Goal: Communication & Community: Answer question/provide support

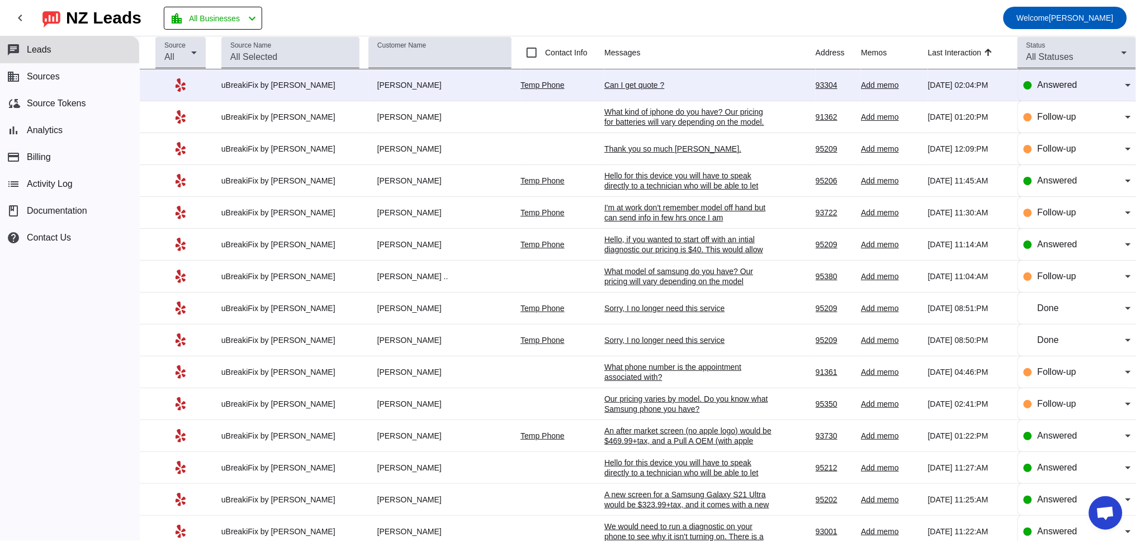
click at [635, 84] on div "Can I get quote ?" at bounding box center [688, 85] width 168 height 10
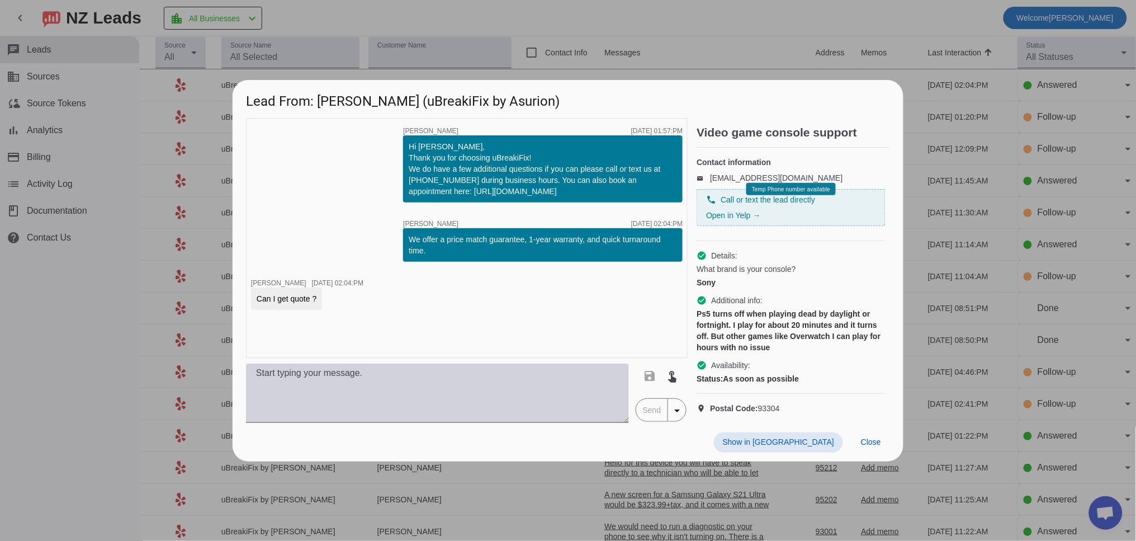
click at [349, 391] on textarea at bounding box center [437, 392] width 383 height 59
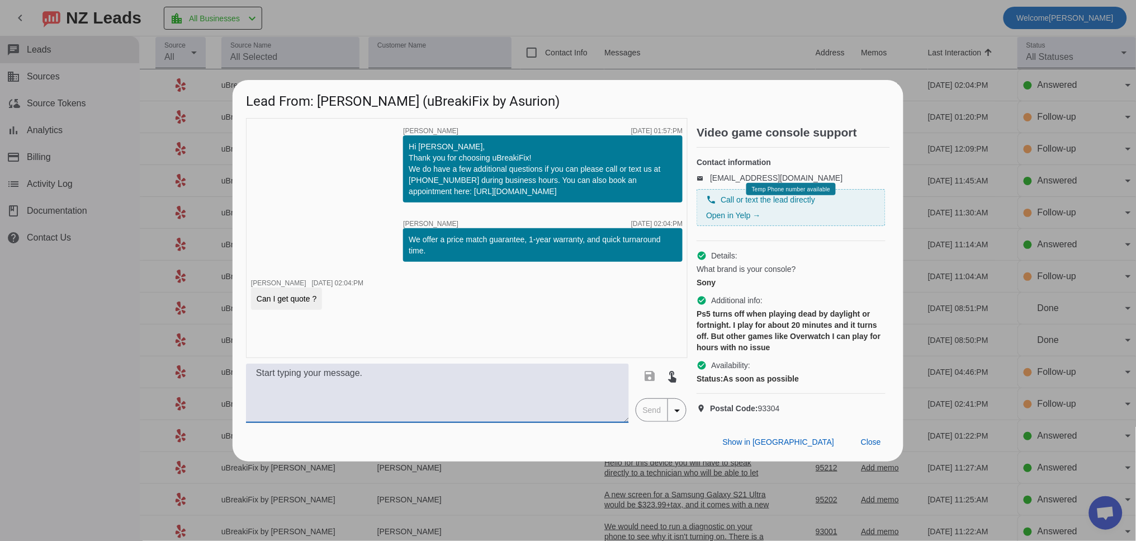
type textarea "T"
click at [464, 384] on textarea "Overwatch is a multi-platform game, so it's" at bounding box center [437, 392] width 383 height 59
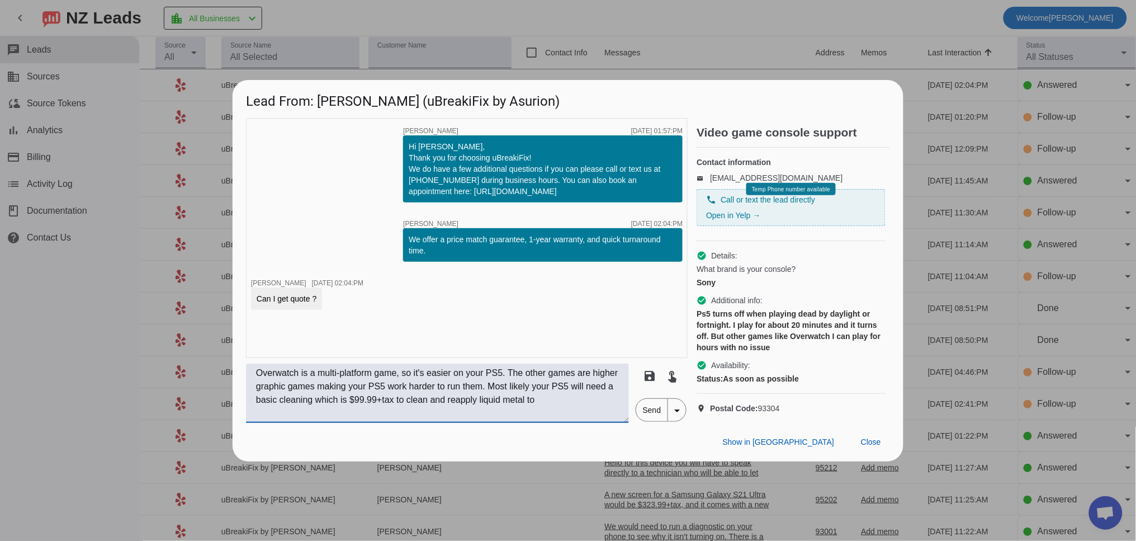
click at [395, 406] on textarea "Overwatch is a multi-platform game, so it's easier on your PS5. The other games…" at bounding box center [437, 392] width 383 height 59
click at [273, 409] on textarea "Overwatch is a multi-platform game, so it's easier on your PS5. The other games…" at bounding box center [437, 392] width 383 height 59
click at [278, 413] on textarea "Overwatch is a multi-platform game, so it's easier on your PS5. The other games…" at bounding box center [437, 392] width 383 height 59
click at [333, 423] on textarea "Overwatch is a multi-platform game, so it's easier on your PS5. The other games…" at bounding box center [437, 392] width 383 height 59
click at [466, 411] on textarea "Overwatch is a multi-platform game, so it's easier on your PS5. The other games…" at bounding box center [437, 392] width 383 height 59
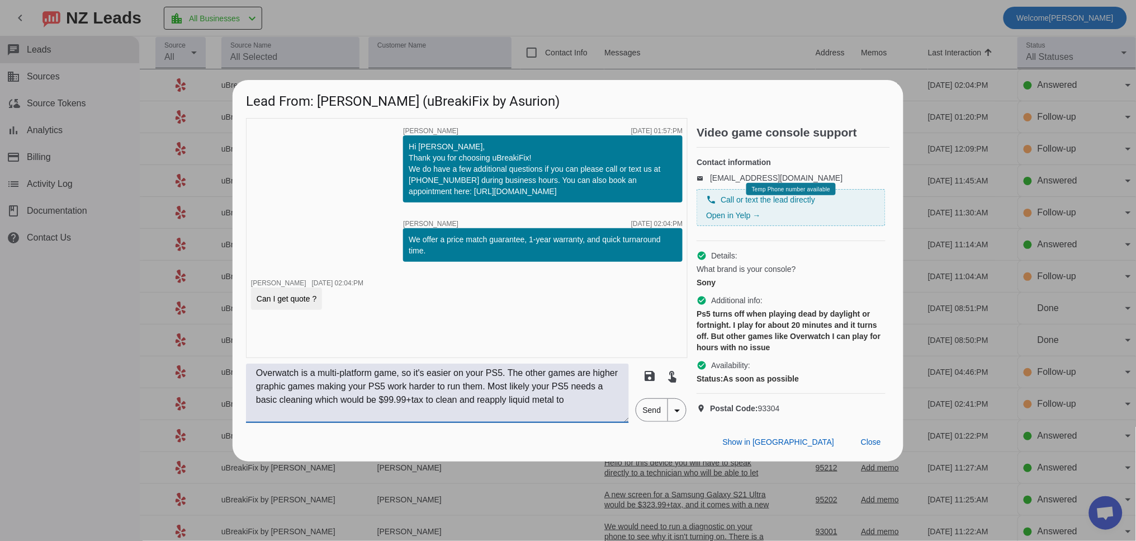
drag, startPoint x: 469, startPoint y: 410, endPoint x: 642, endPoint y: 413, distance: 173.3
click at [642, 413] on div "Overwatch is a multi-platform game, so it's easier on your PS5. The other games…" at bounding box center [467, 392] width 442 height 59
click at [617, 398] on textarea "Overwatch is a multi-platform game, so it's easier on your PS5. The other games…" at bounding box center [437, 392] width 383 height 59
click at [497, 415] on textarea "Overwatch is a multi-platform game, so it's easier on your PS5. The other games…" at bounding box center [437, 392] width 383 height 59
type textarea "Overwatch is a multi-platform game, so it's easier on your PS5. The other games…"
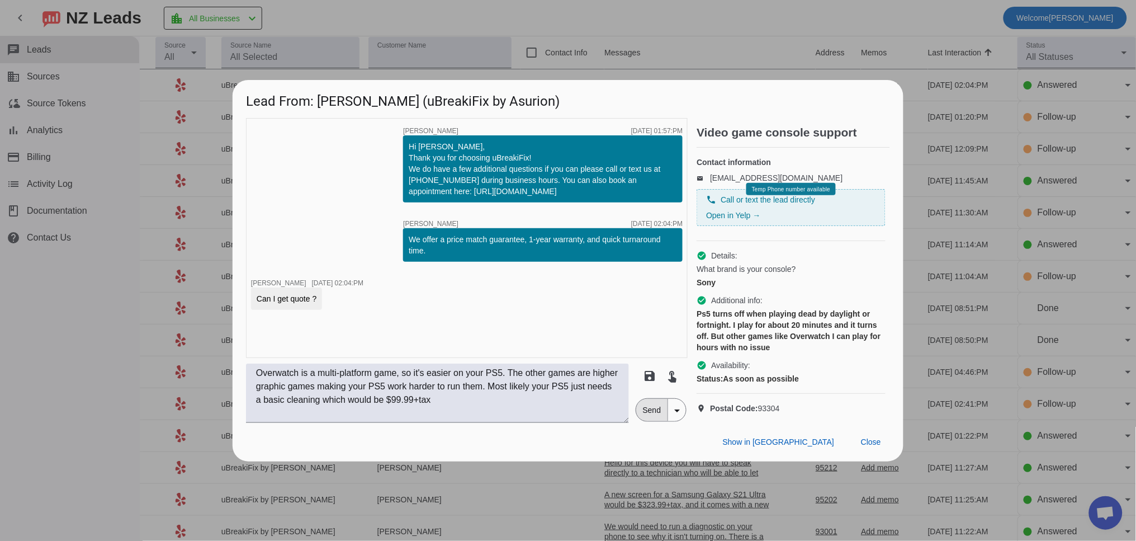
click at [651, 420] on span "Send" at bounding box center [652, 410] width 32 height 22
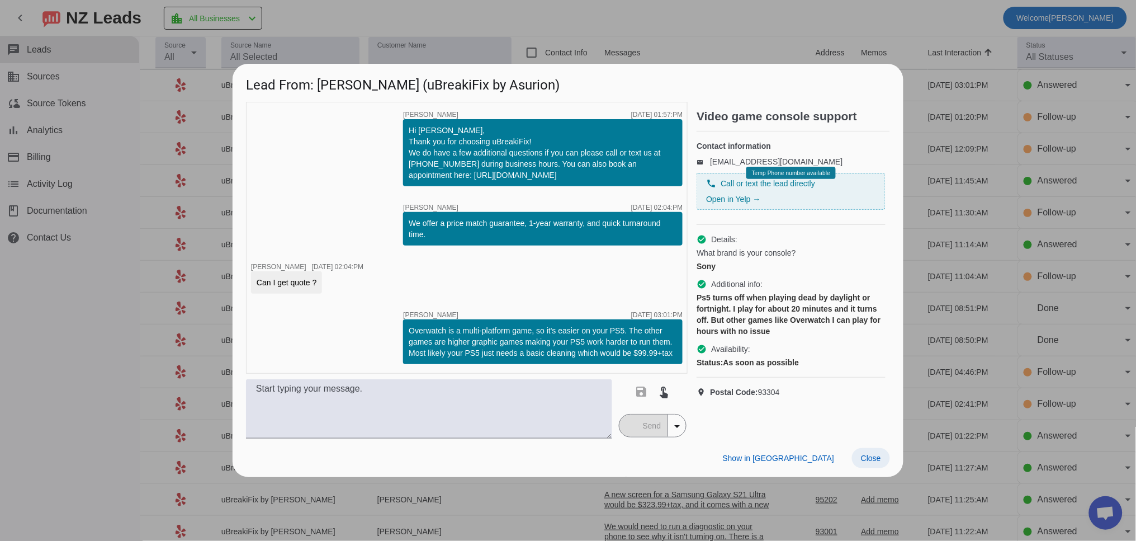
click at [860, 466] on span at bounding box center [871, 458] width 38 height 20
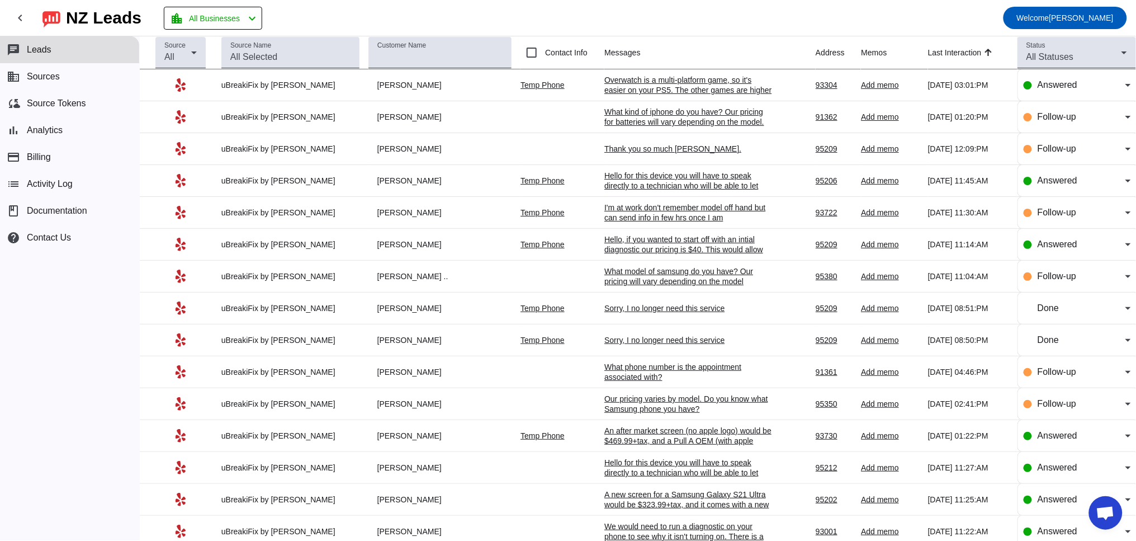
click at [647, 151] on div "Thank you so much [PERSON_NAME]." at bounding box center [688, 149] width 168 height 10
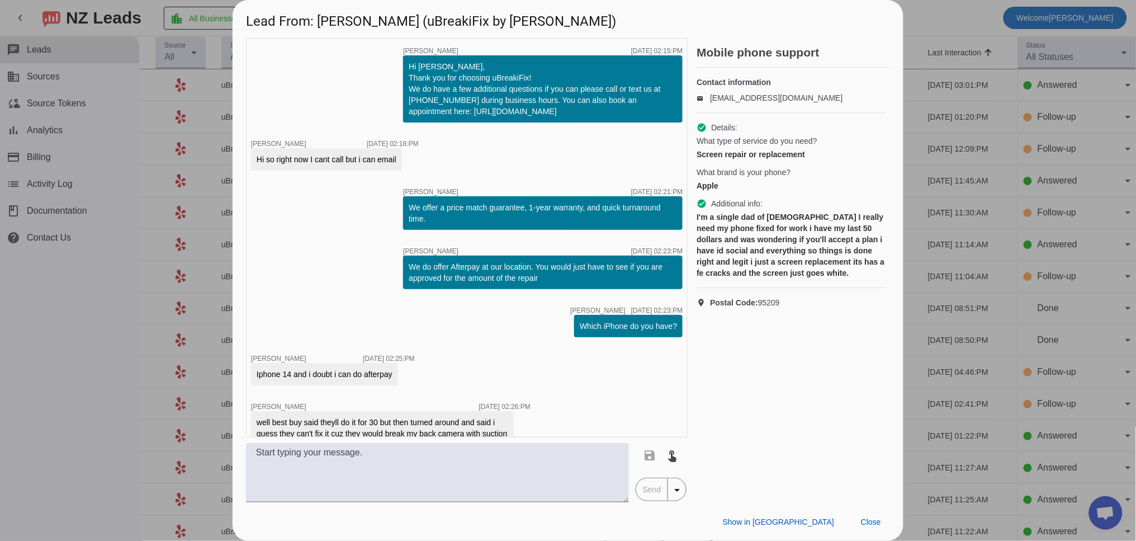
scroll to position [764, 0]
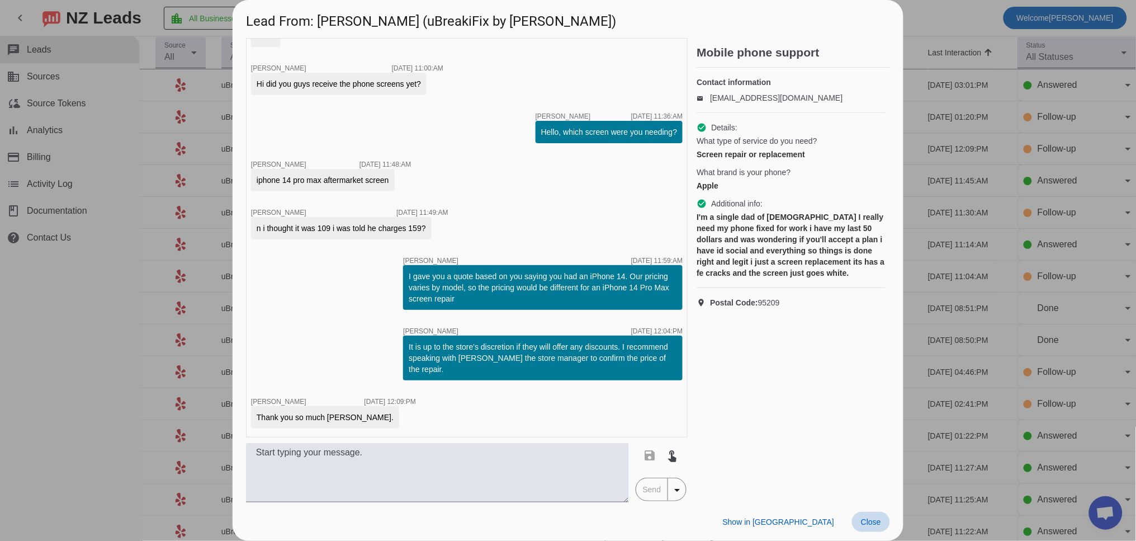
click at [875, 517] on span "Close" at bounding box center [871, 521] width 20 height 9
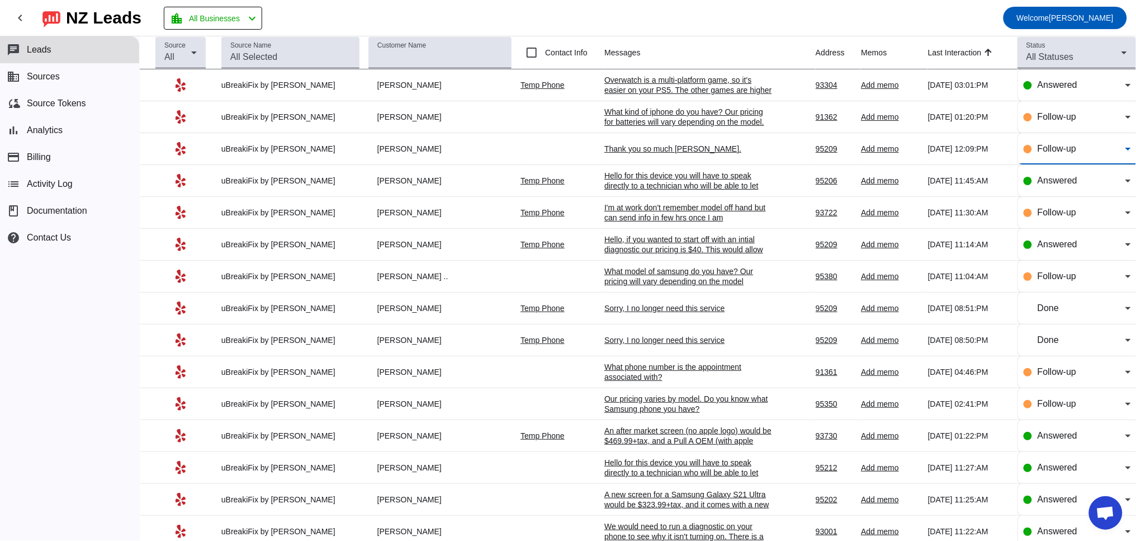
click at [1048, 148] on span "Follow-up" at bounding box center [1057, 149] width 39 height 10
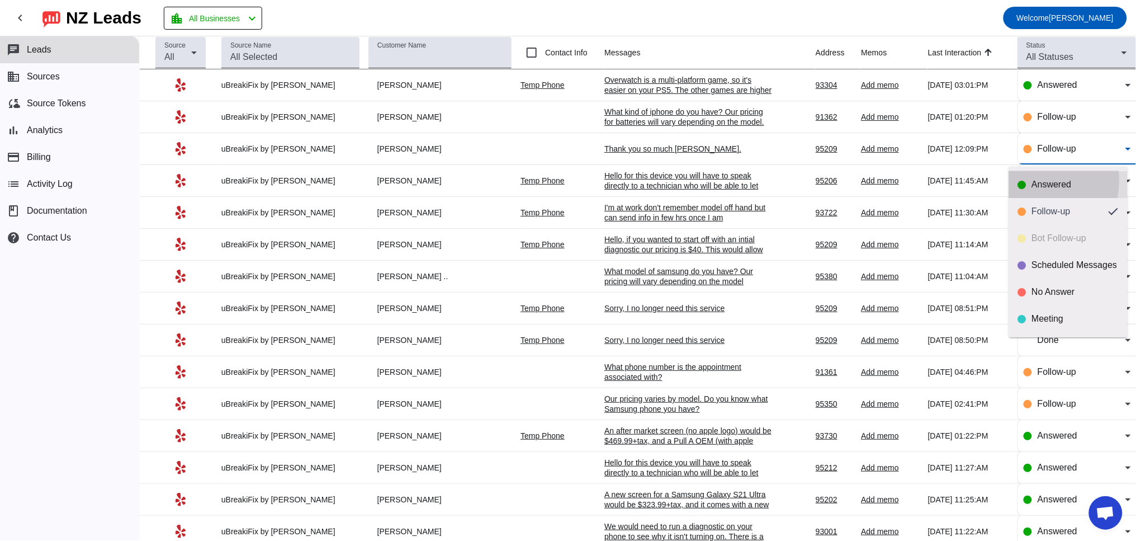
click at [1028, 180] on div "Answered" at bounding box center [1068, 184] width 101 height 11
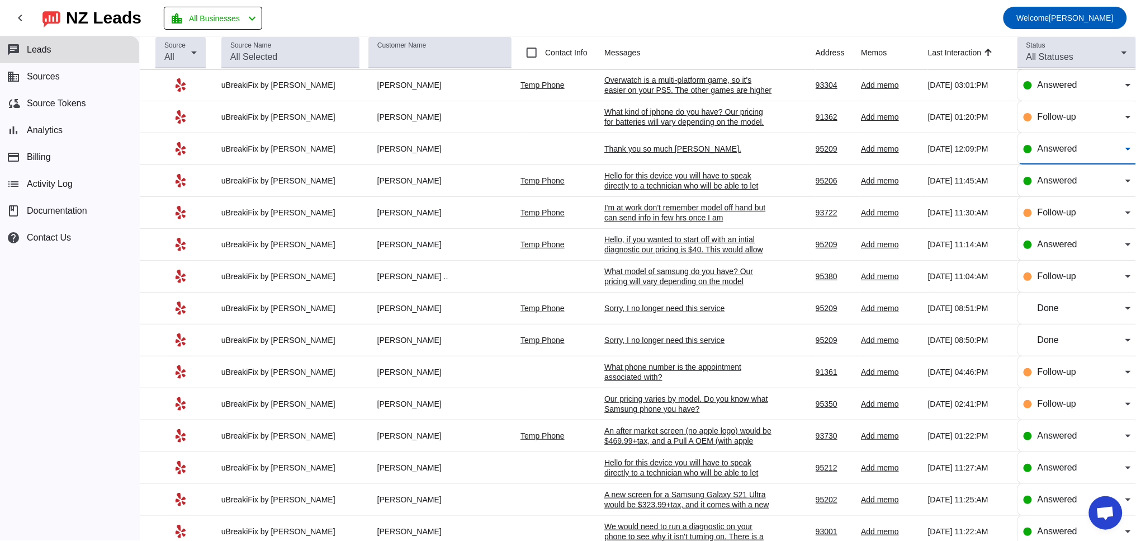
click at [1038, 149] on span "Answered" at bounding box center [1058, 149] width 40 height 10
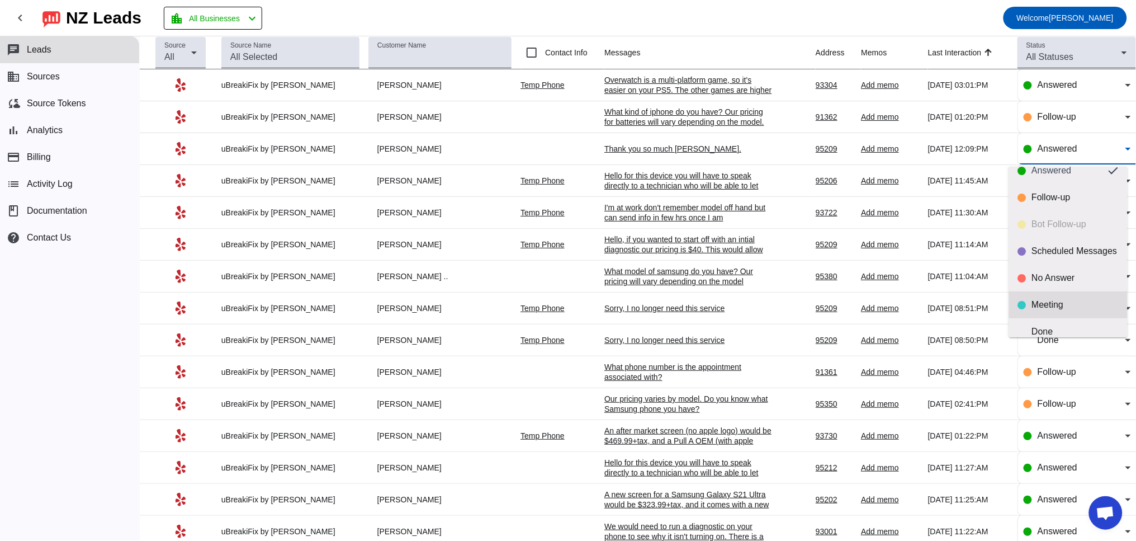
scroll to position [26, 0]
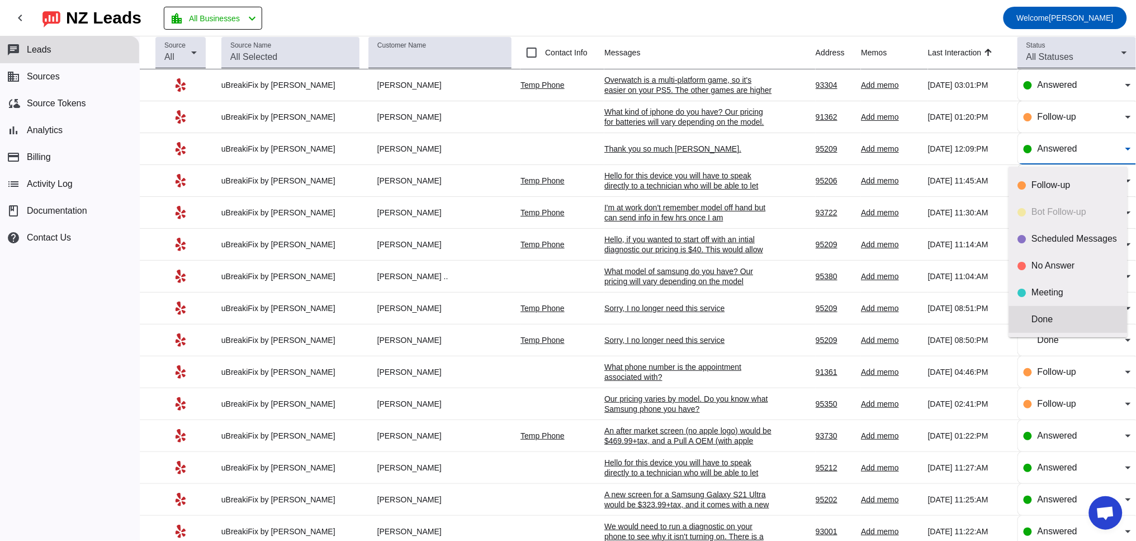
click at [1040, 309] on mat-option "Done" at bounding box center [1068, 319] width 119 height 27
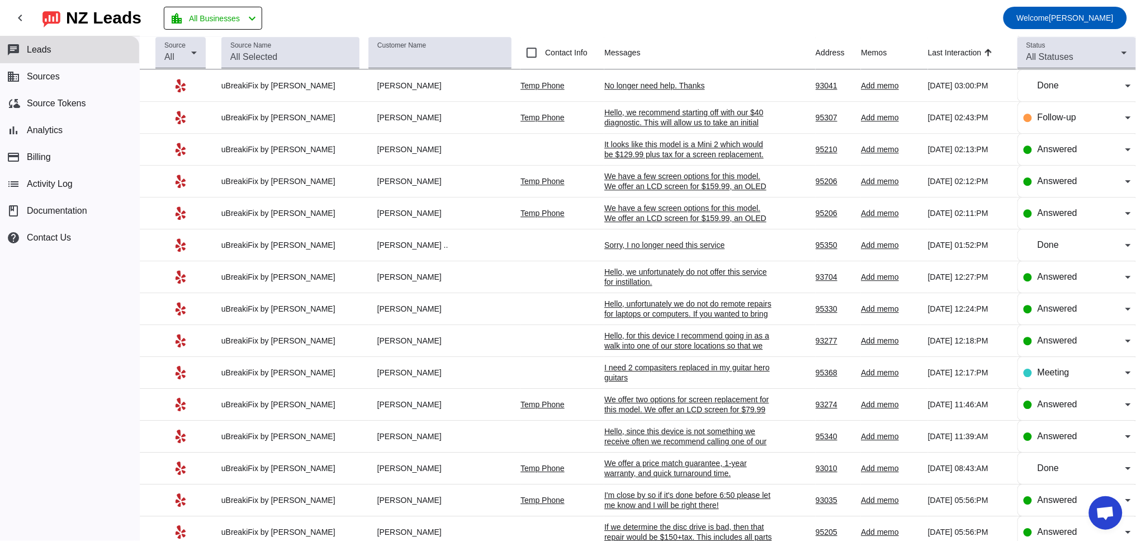
scroll to position [2379, 0]
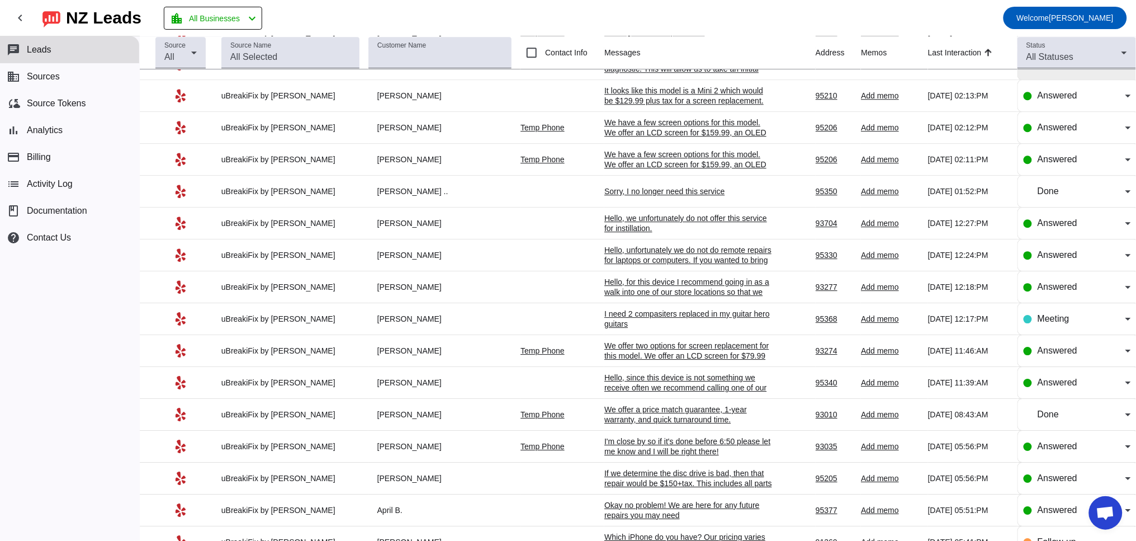
click at [1049, 68] on span "Follow-up" at bounding box center [1057, 64] width 39 height 10
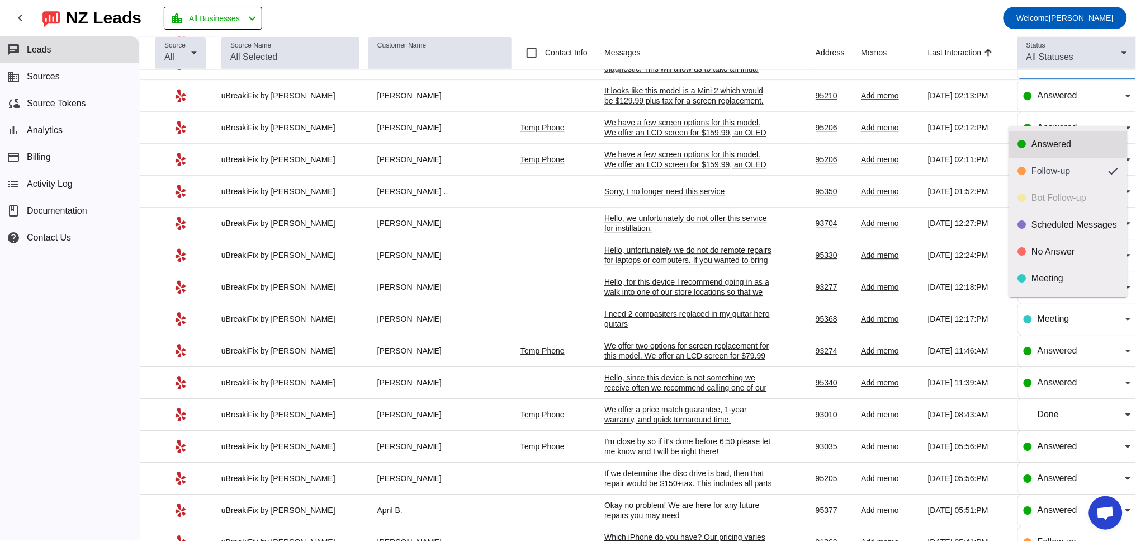
click at [1028, 149] on mat-option "Answered" at bounding box center [1068, 144] width 119 height 27
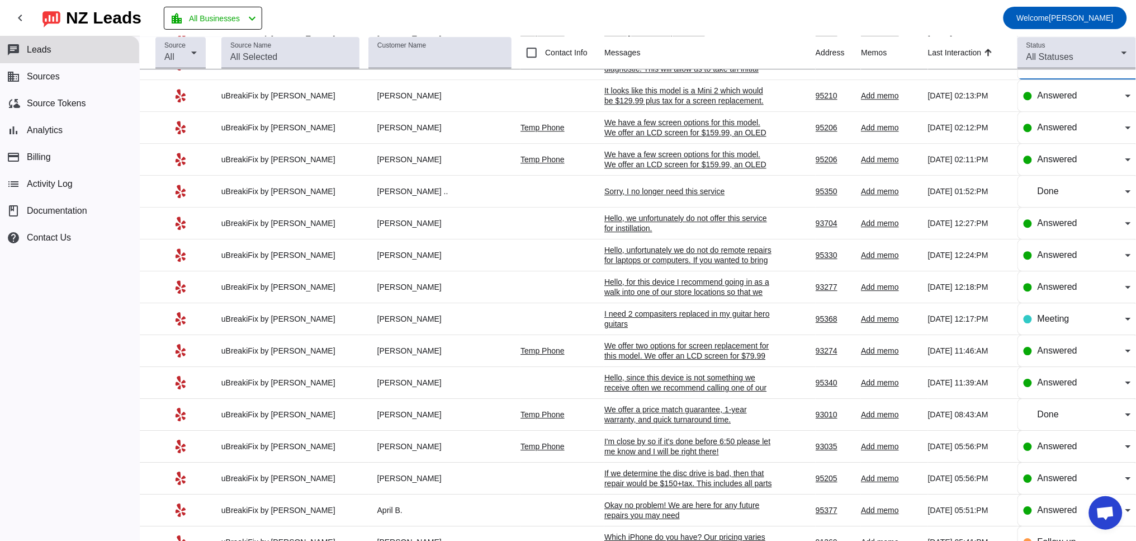
click at [658, 329] on div "I need 2 compasiters replaced in my guitar hero guitars" at bounding box center [688, 319] width 168 height 20
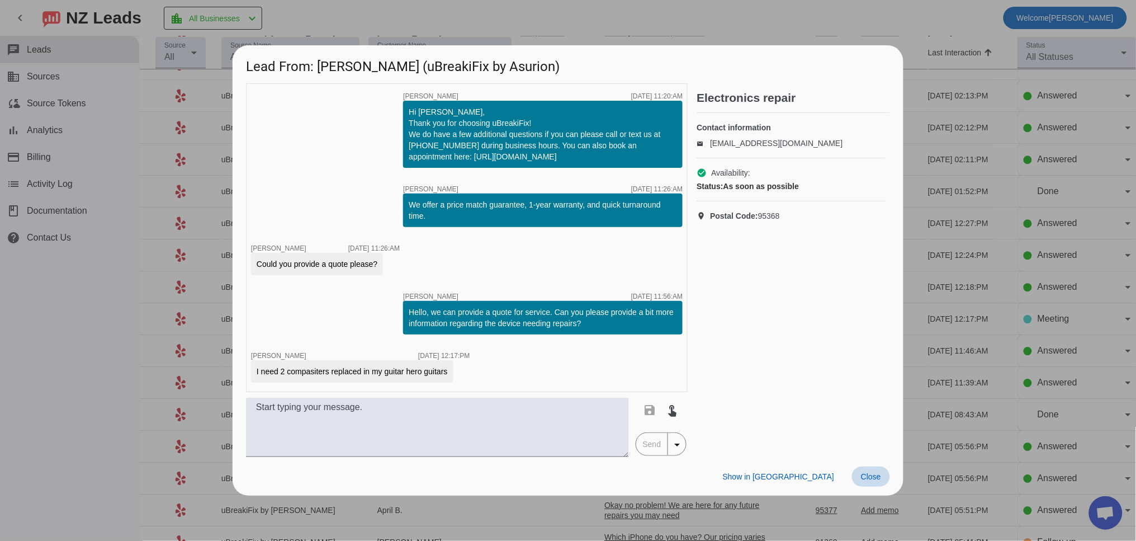
click at [872, 472] on span "Close" at bounding box center [871, 476] width 20 height 9
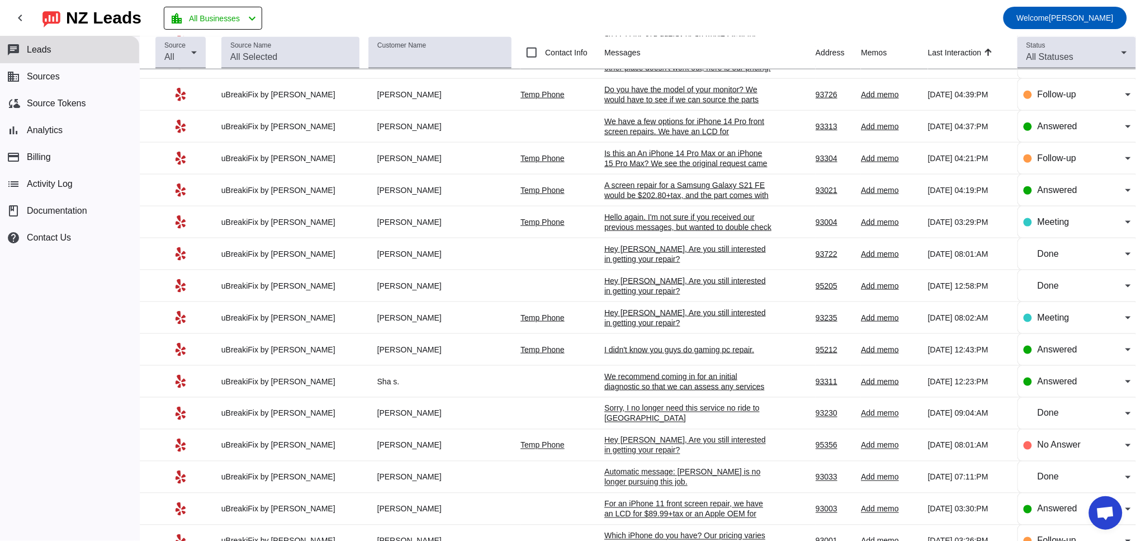
scroll to position [3191, 0]
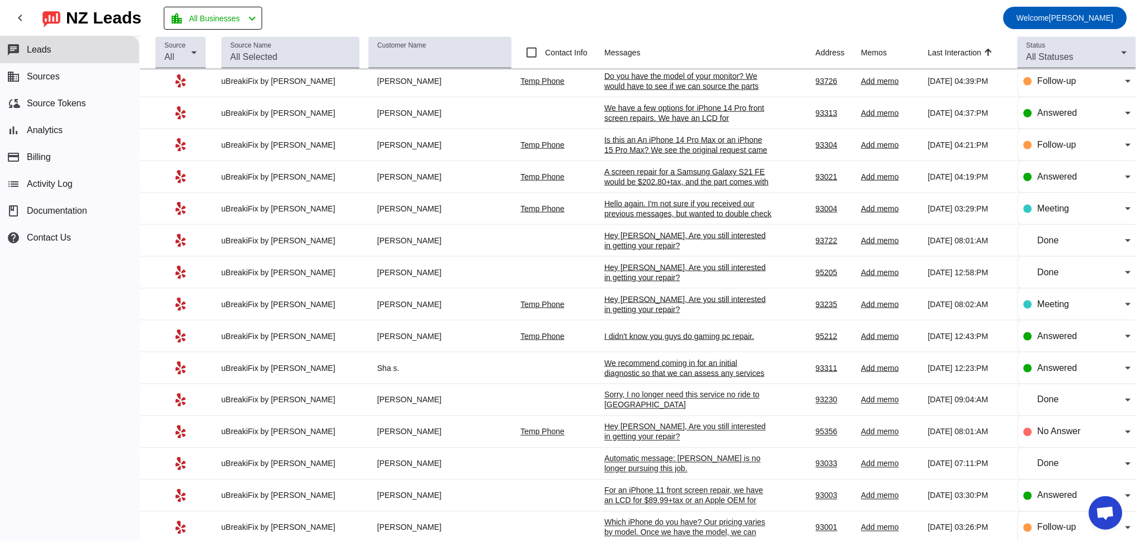
click at [665, 229] on div "Hello again. I'm not sure if you received our previous messages, but wanted to …" at bounding box center [688, 213] width 168 height 30
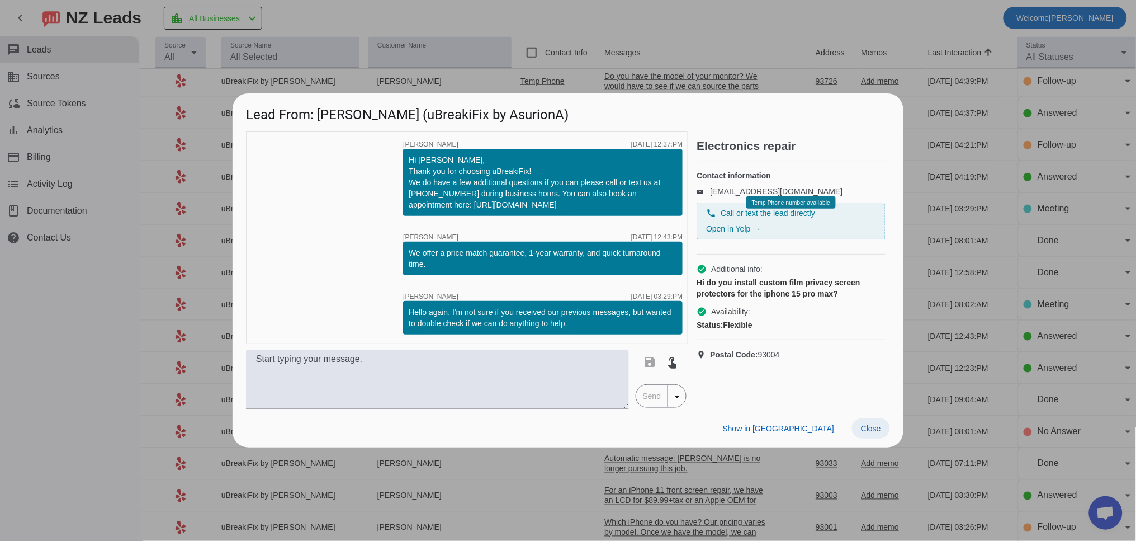
click at [877, 424] on span "Close" at bounding box center [871, 428] width 20 height 9
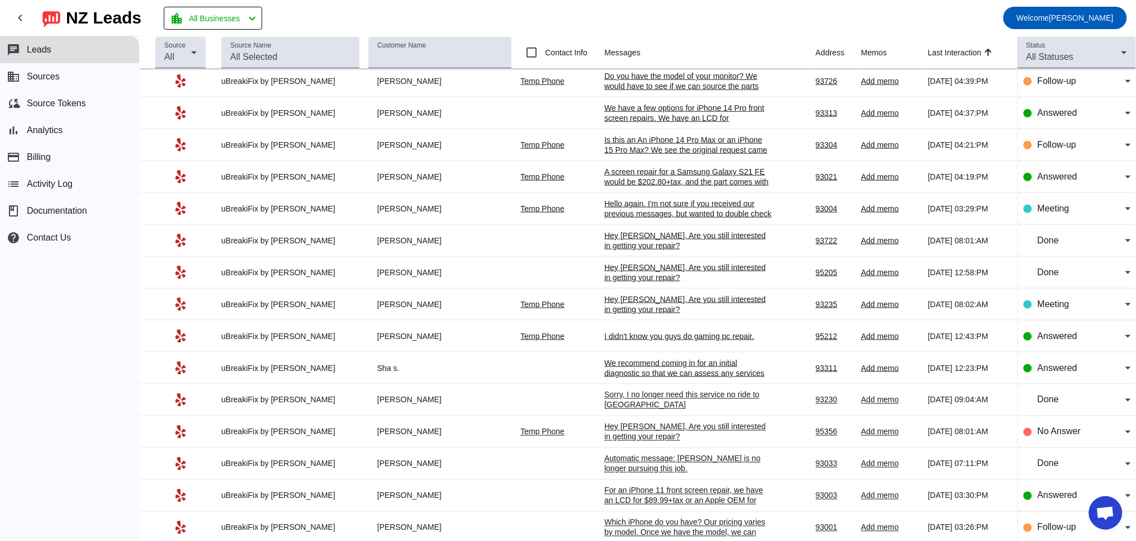
click at [675, 229] on div "Hello again. I'm not sure if you received our previous messages, but wanted to …" at bounding box center [688, 213] width 168 height 30
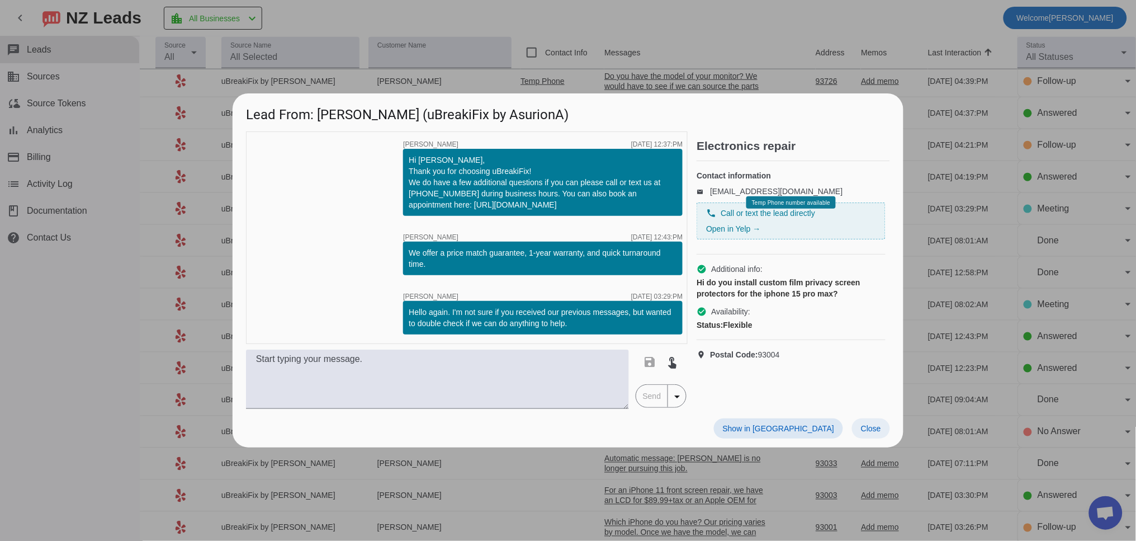
click at [876, 427] on span "Close" at bounding box center [871, 428] width 20 height 9
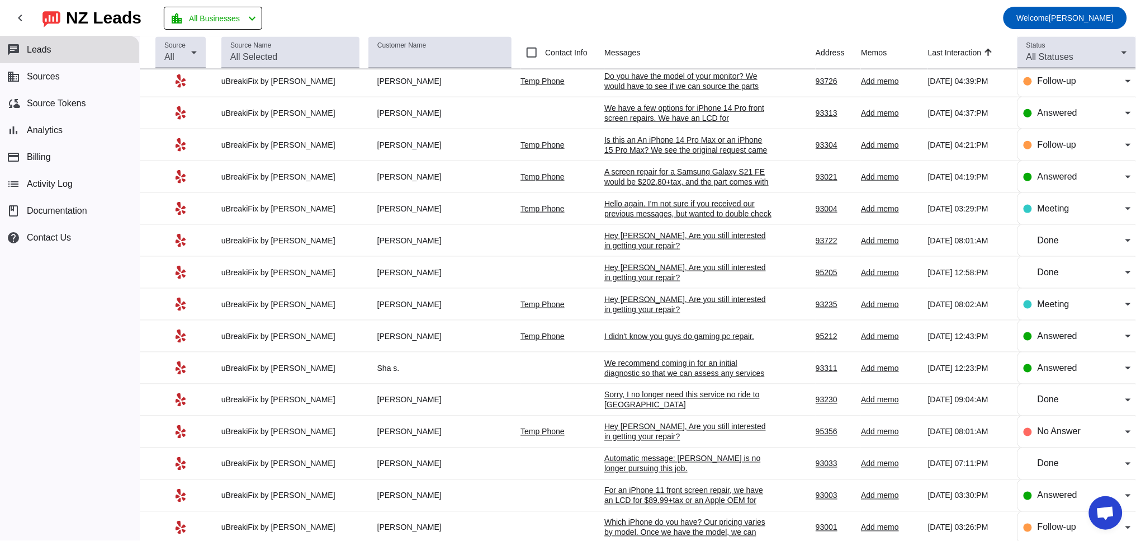
click at [636, 314] on div "Hey [PERSON_NAME], Are you still interested in getting your repair?​" at bounding box center [688, 304] width 168 height 20
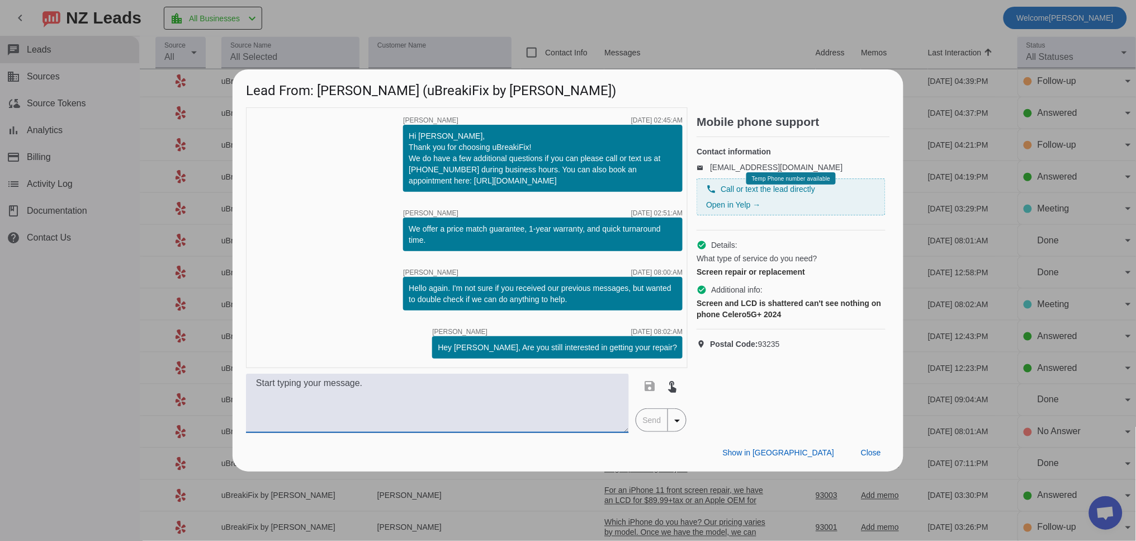
click at [368, 386] on textarea at bounding box center [437, 402] width 383 height 59
click at [378, 361] on div "timer close [PERSON_NAME] [DATE] 02:45:AM Hi [PERSON_NAME], Thank you for choos…" at bounding box center [467, 237] width 442 height 261
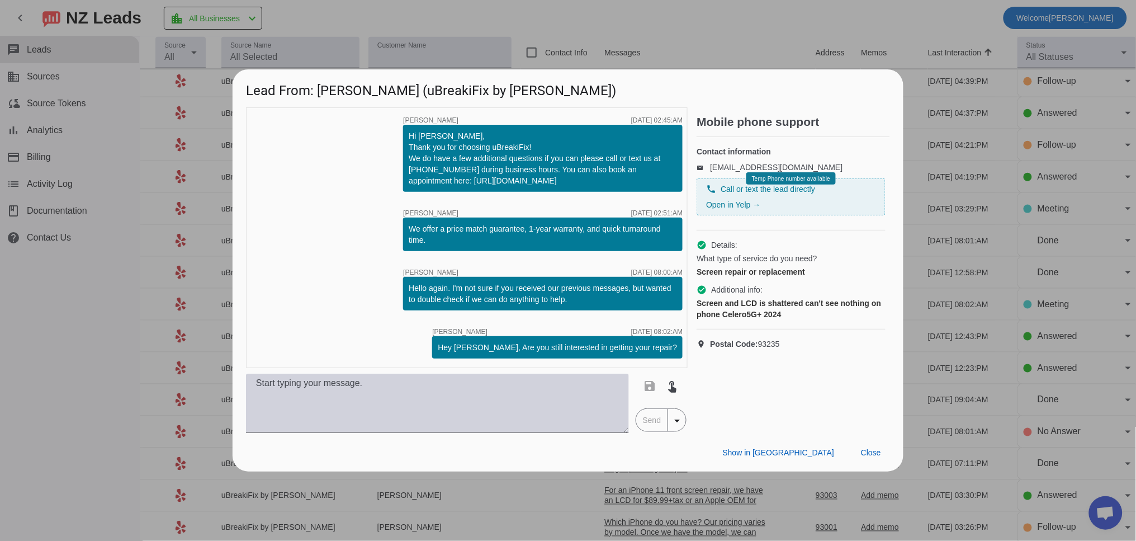
click at [368, 397] on textarea at bounding box center [437, 402] width 383 height 59
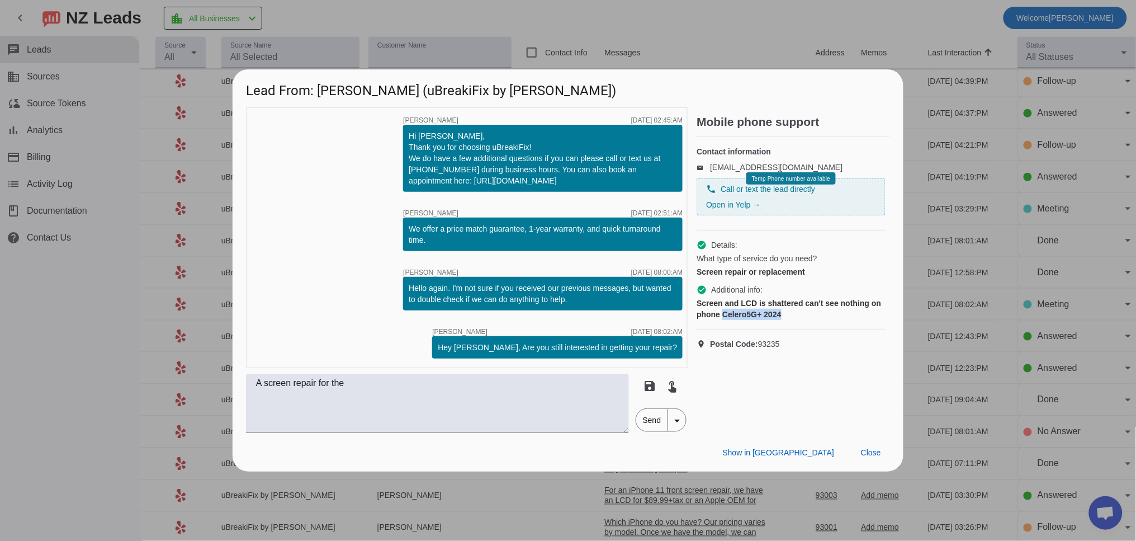
drag, startPoint x: 736, startPoint y: 325, endPoint x: 799, endPoint y: 323, distance: 63.2
click at [799, 320] on div "Screen and LCD is shattered can't see nothing on phone Celero5G+ 2024" at bounding box center [791, 308] width 189 height 22
copy div "Celero5G+ 2024"
drag, startPoint x: 367, startPoint y: 380, endPoint x: 335, endPoint y: 382, distance: 32.0
click at [335, 382] on textarea "A screen repair for the" at bounding box center [437, 402] width 383 height 59
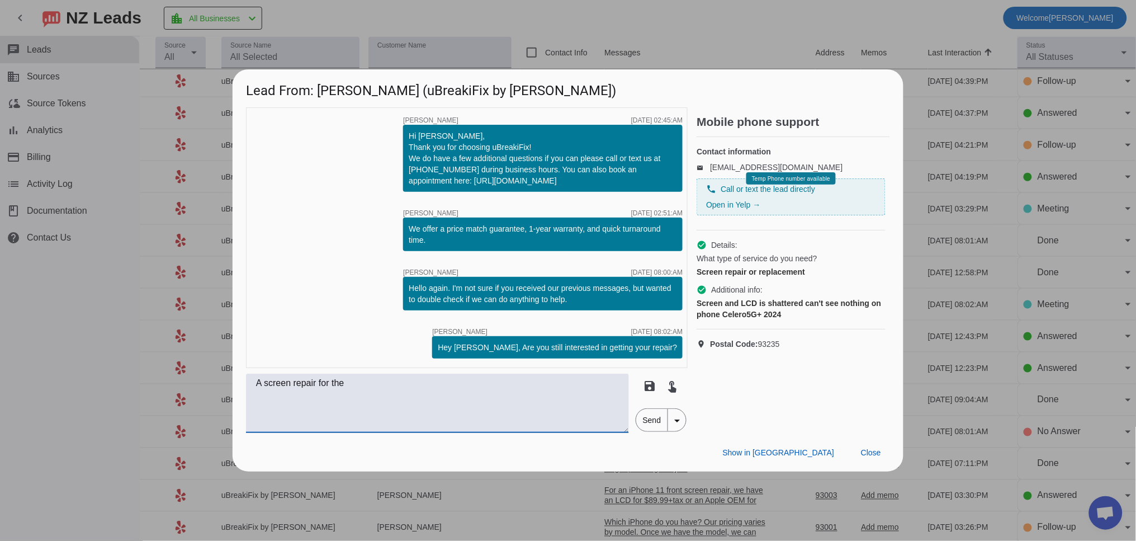
paste textarea "Celero5G+ 2024"
click at [338, 383] on textarea "A screen repair for Celero5G+ 2024" at bounding box center [437, 402] width 383 height 59
click at [458, 384] on textarea "A screen repair for your Celero5G+ 2024" at bounding box center [437, 402] width 383 height 59
click at [249, 384] on textarea "A screen repair for your Celero5G+ 2024 would be $137.50+tax." at bounding box center [437, 402] width 383 height 59
click at [362, 394] on textarea "Our apologies for the delayed response. A screen repair for your Celero5G+ 2024…" at bounding box center [437, 402] width 383 height 59
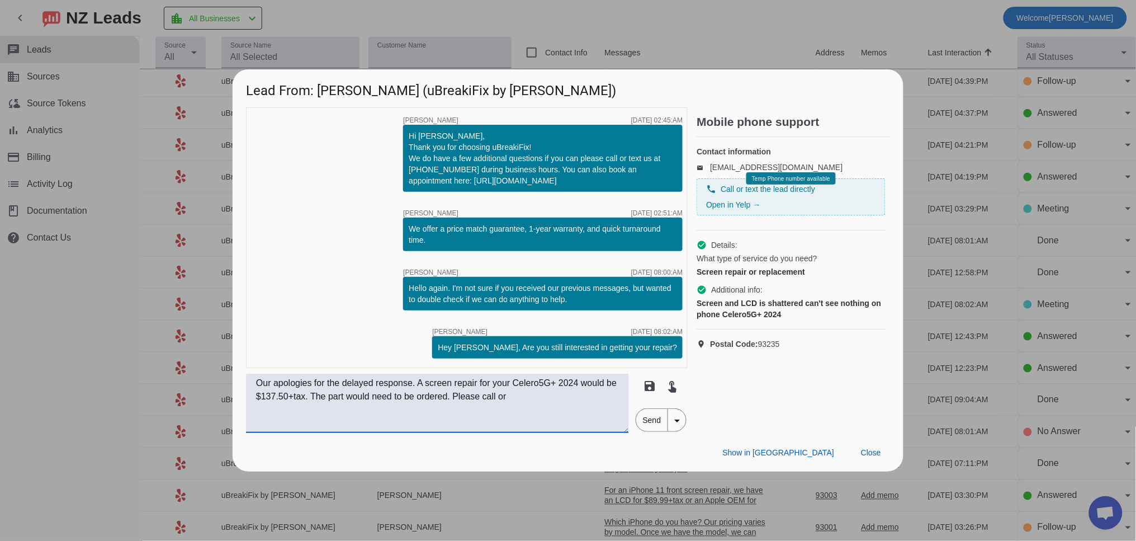
click at [545, 395] on textarea "Our apologies for the delayed response. A screen repair for your Celero5G+ 2024…" at bounding box center [437, 402] width 383 height 59
click at [618, 398] on textarea "Our apologies for the delayed response. A screen repair for your Celero5G+ 2024…" at bounding box center [437, 402] width 383 height 59
drag, startPoint x: 566, startPoint y: 397, endPoint x: 619, endPoint y: 398, distance: 52.6
click at [619, 398] on textarea "Our apologies for the delayed response. A screen repair for your Celero5G+ 2024…" at bounding box center [437, 402] width 383 height 59
drag, startPoint x: 316, startPoint y: 409, endPoint x: 362, endPoint y: 411, distance: 46.5
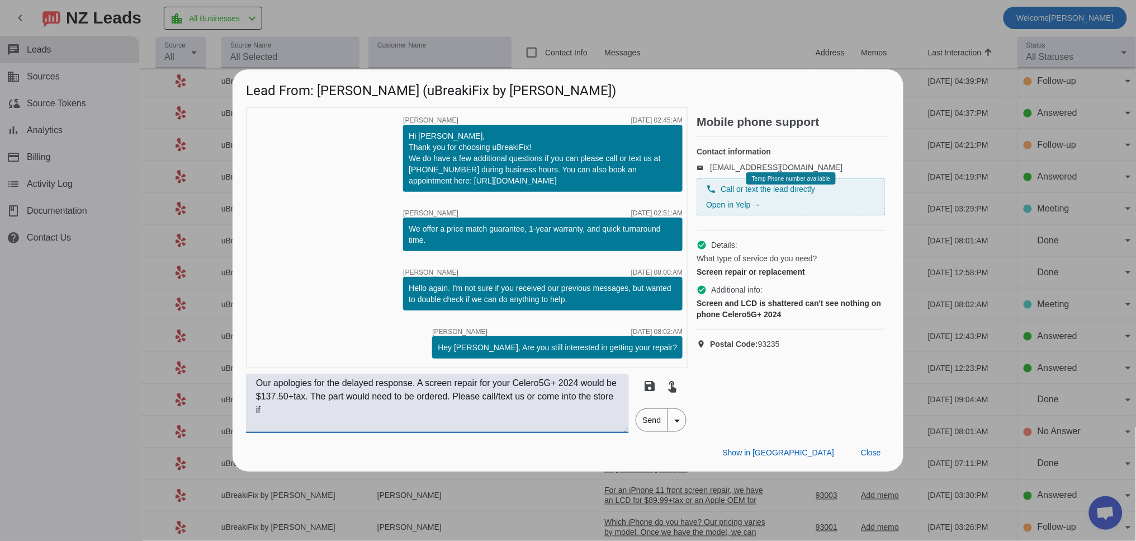
click at [362, 409] on textarea "Our apologies for the delayed response. A screen repair for your Celero5G+ 2024…" at bounding box center [437, 402] width 383 height 59
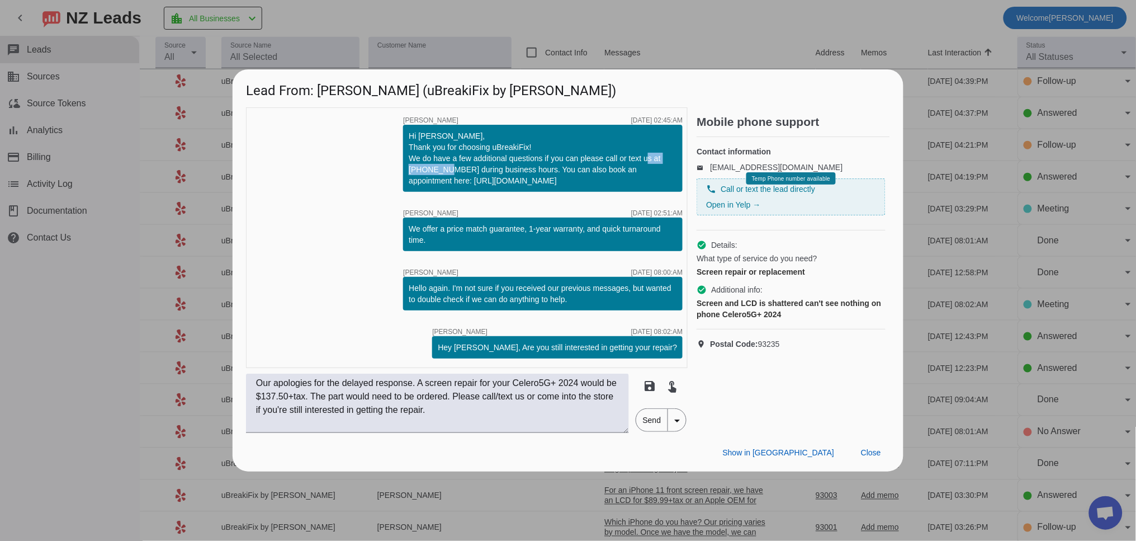
drag, startPoint x: 409, startPoint y: 170, endPoint x: 462, endPoint y: 169, distance: 52.6
click at [462, 169] on div "Hi [PERSON_NAME], Thank you for choosing uBreakiFix! We do have a few additiona…" at bounding box center [543, 158] width 280 height 67
copy div "[PHONE_NUMBER]"
click at [580, 400] on textarea "Our apologies for the delayed response. A screen repair for your Celero5G+ 2024…" at bounding box center [437, 402] width 383 height 59
paste textarea "[PHONE_NUMBER]"
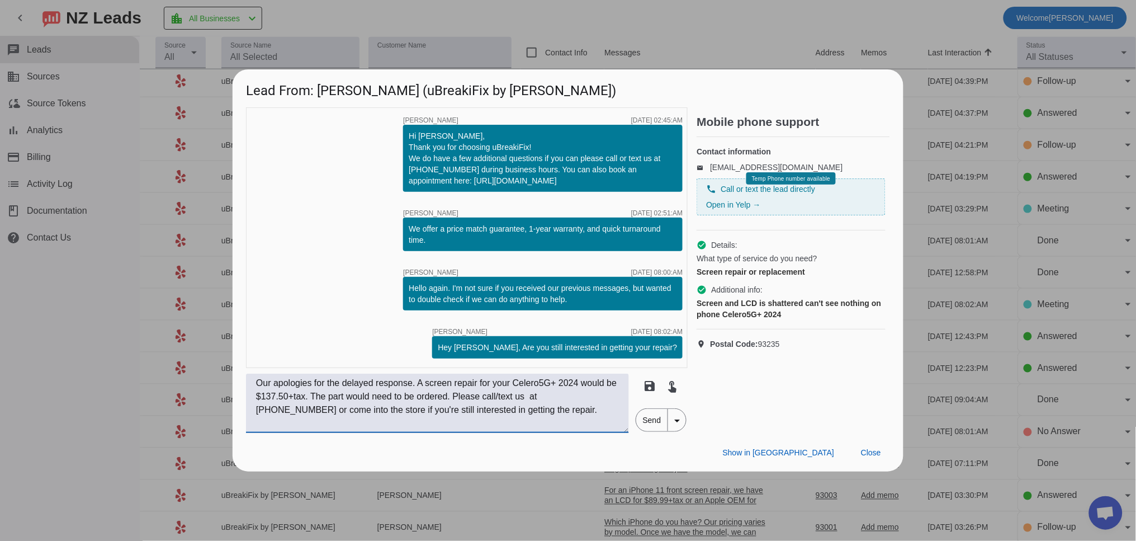
click at [581, 394] on textarea "Our apologies for the delayed response. A screen repair for your Celero5G+ 2024…" at bounding box center [437, 402] width 383 height 59
click at [604, 410] on textarea "Our apologies for the delayed response. A screen repair for your Celero5G+ 2024…" at bounding box center [437, 402] width 383 height 59
drag, startPoint x: 501, startPoint y: 397, endPoint x: 353, endPoint y: 394, distance: 148.7
click at [353, 394] on textarea "Our apologies for the delayed response. A screen repair for your Celero5G+ 2024…" at bounding box center [437, 402] width 383 height 59
click at [492, 413] on textarea "Our apologies for the delayed response. A screen repair for your Celero5G+ 2024…" at bounding box center [437, 402] width 383 height 59
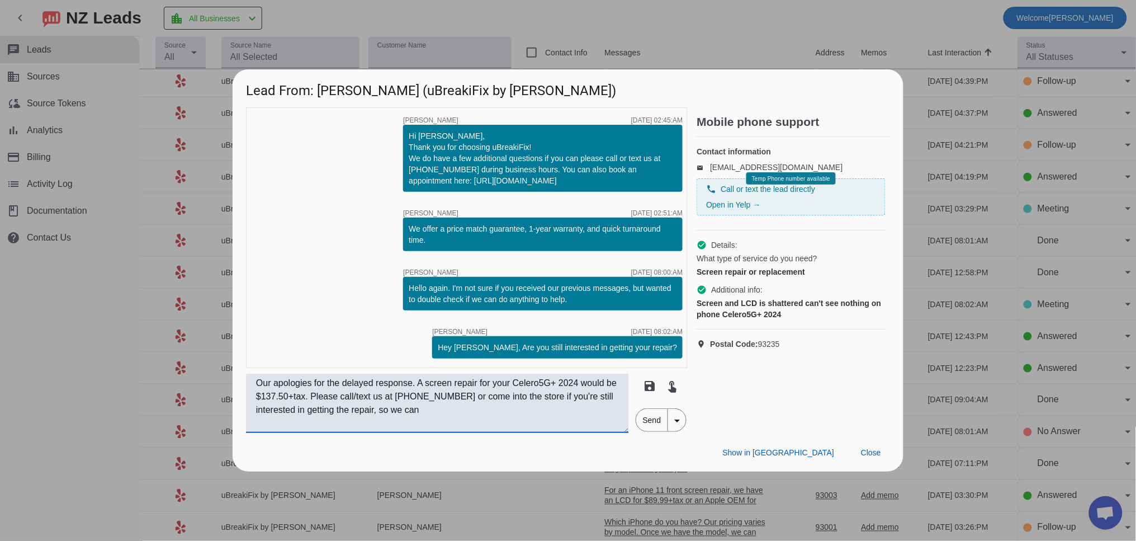
paste textarea "The part would need to be ordered."
drag, startPoint x: 479, startPoint y: 411, endPoint x: 583, endPoint y: 415, distance: 104.1
click at [583, 415] on textarea "Our apologies for the delayed response. A screen repair for your Celero5G+ 2024…" at bounding box center [437, 402] width 383 height 59
click at [616, 410] on textarea "Our apologies for the delayed response. A screen repair for your Celero5G+ 2024…" at bounding box center [437, 402] width 383 height 59
type textarea "Our apologies for the delayed response. A screen repair for your Celero5G+ 2024…"
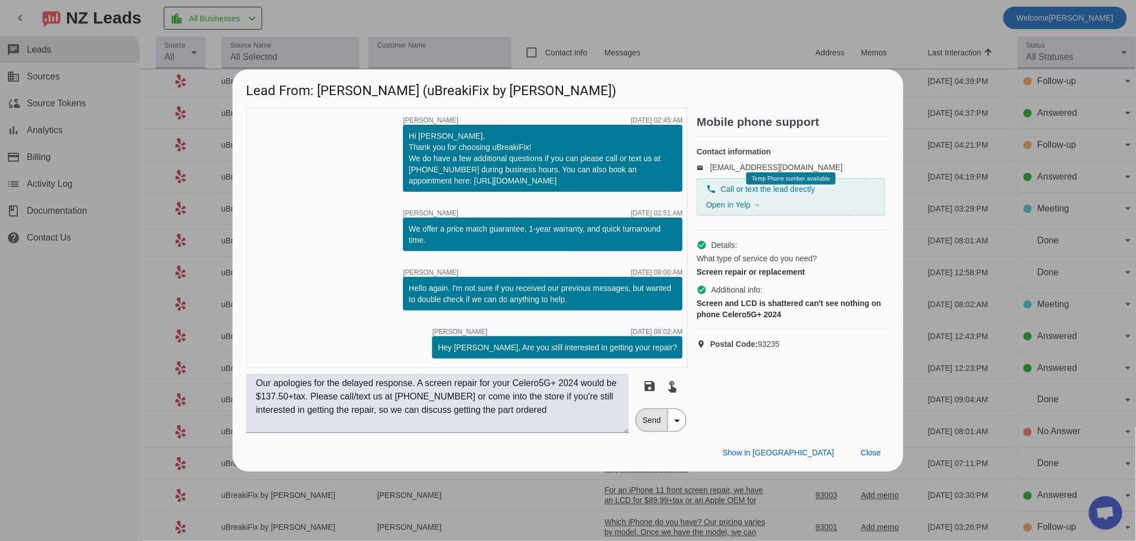
click at [650, 419] on span "Send" at bounding box center [652, 420] width 32 height 22
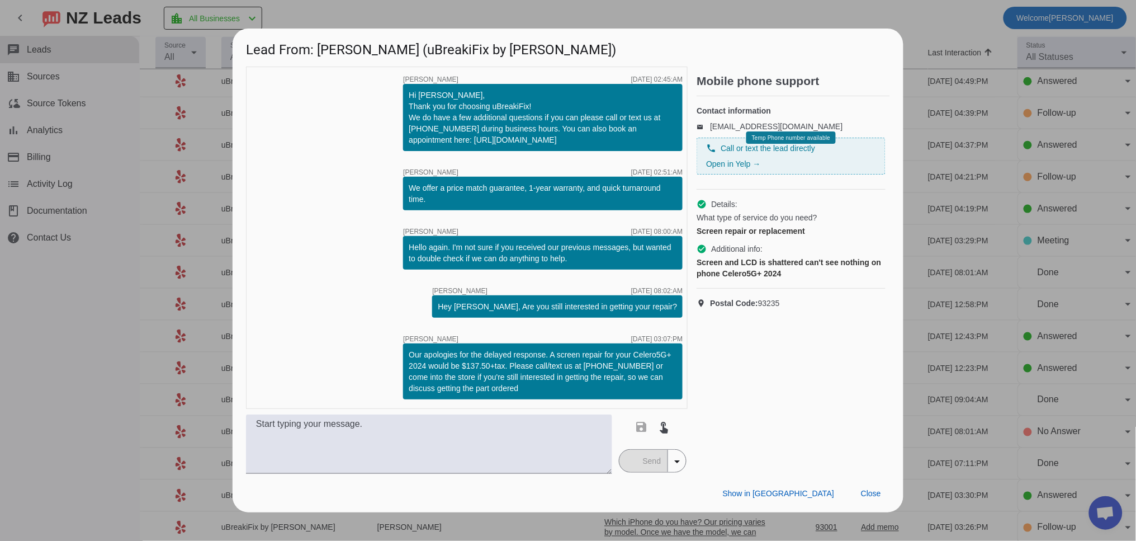
scroll to position [0, 0]
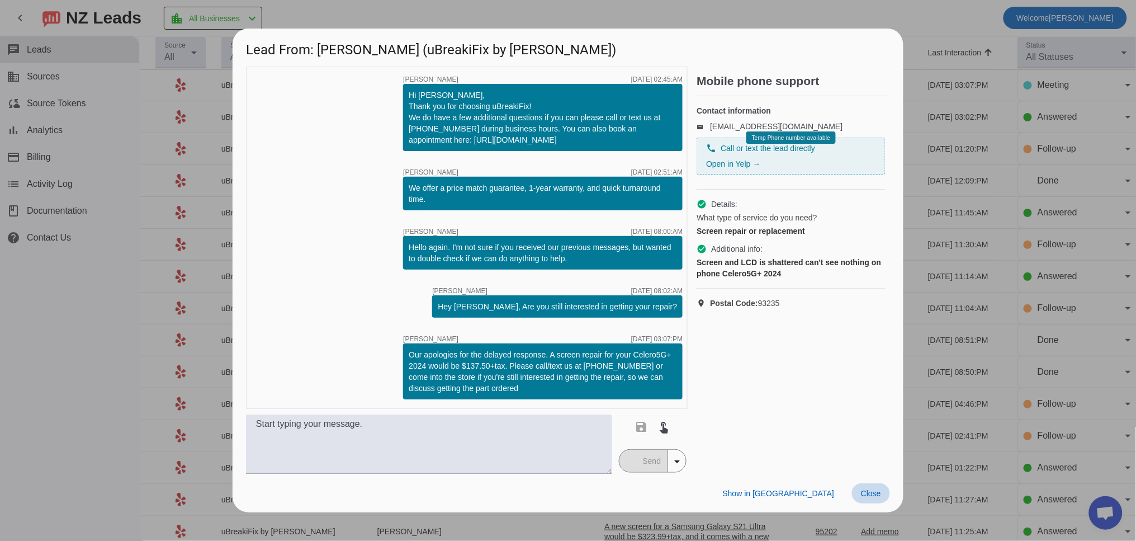
click at [884, 495] on span at bounding box center [871, 493] width 38 height 20
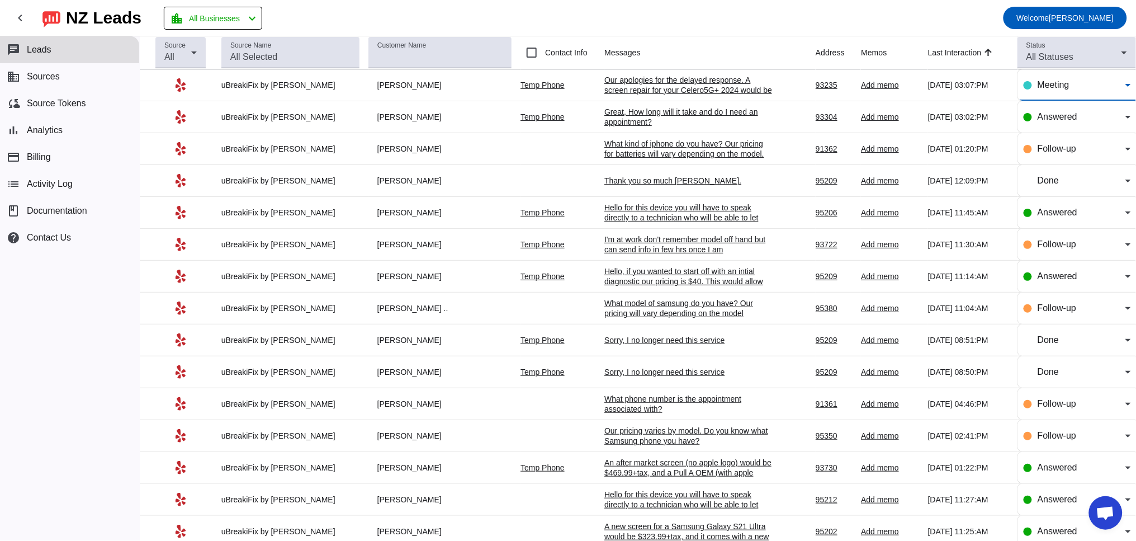
click at [1050, 84] on span "Meeting" at bounding box center [1054, 85] width 32 height 10
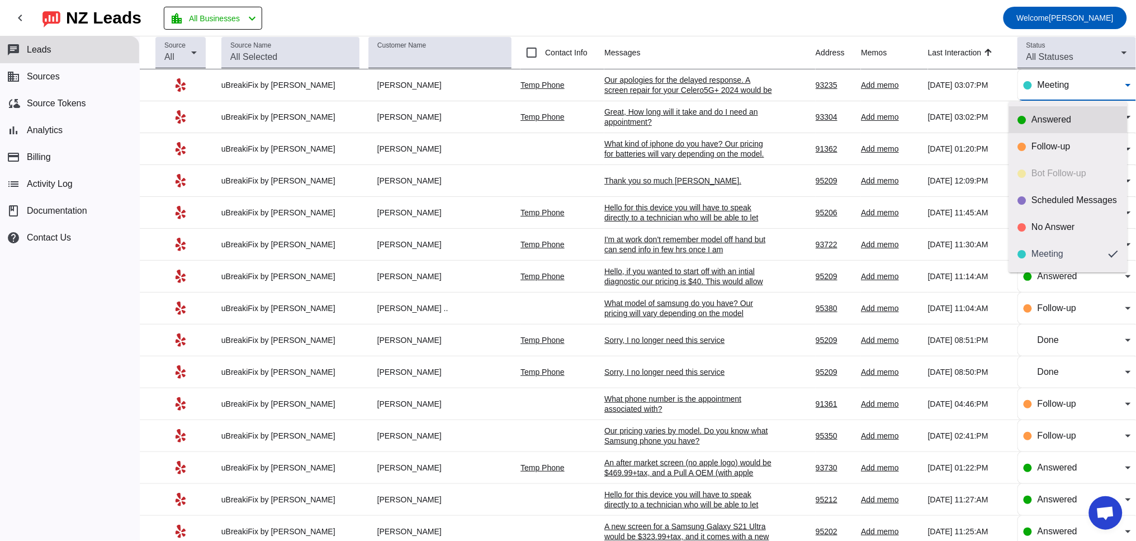
click at [1045, 120] on div "Answered" at bounding box center [1075, 119] width 87 height 11
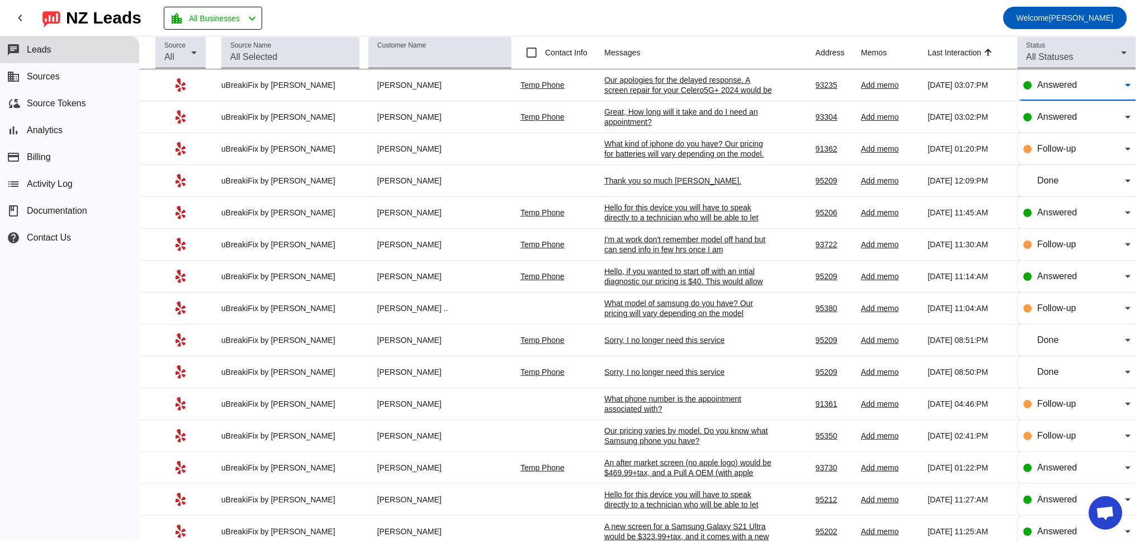
click at [640, 119] on div "Great, How long will it take and do I need an appointment?" at bounding box center [688, 117] width 168 height 20
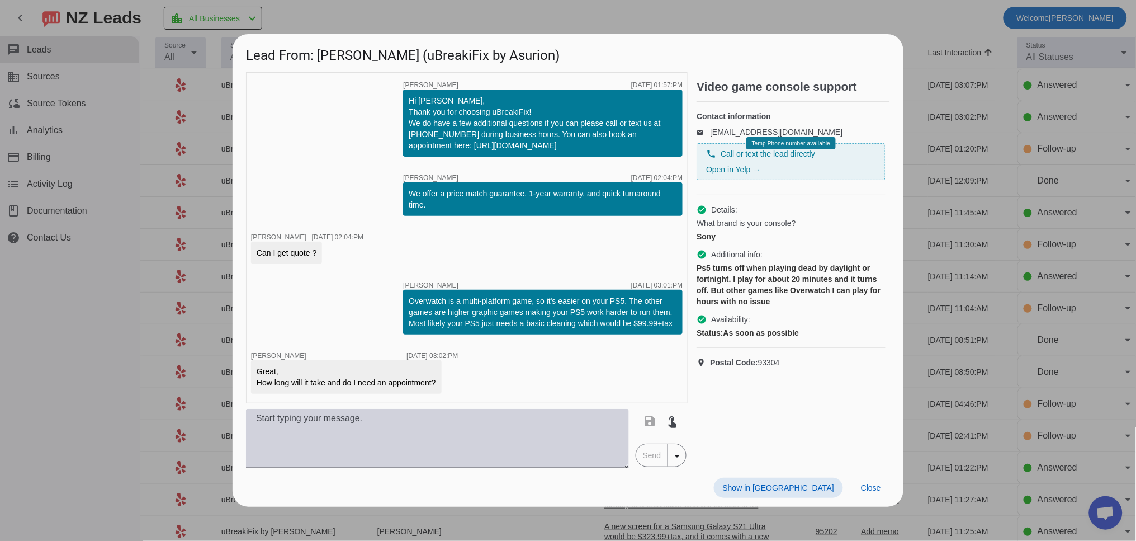
click at [388, 452] on textarea at bounding box center [437, 438] width 383 height 59
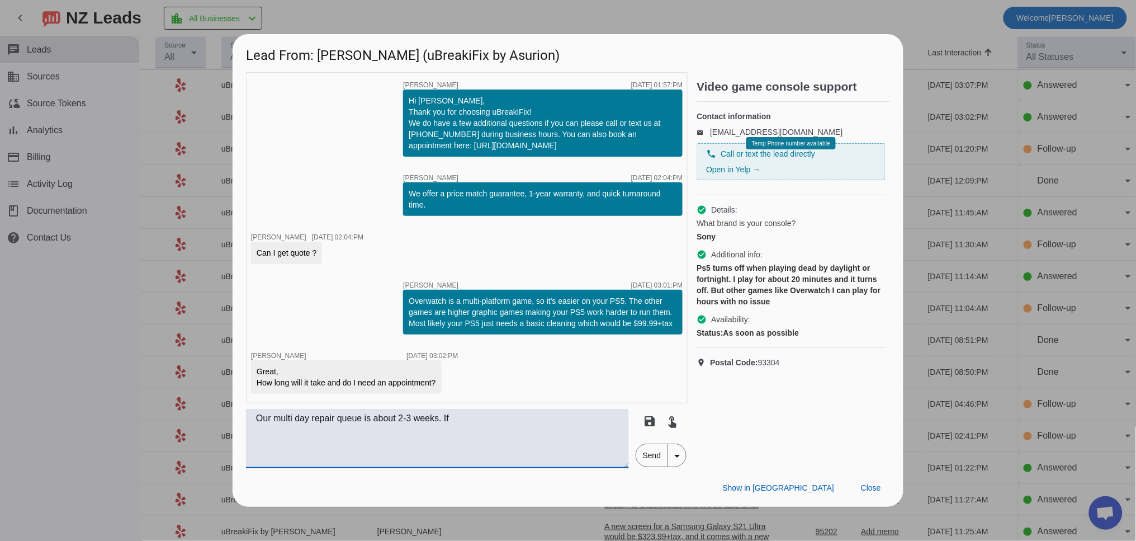
drag, startPoint x: 464, startPoint y: 424, endPoint x: 265, endPoint y: 422, distance: 199.0
click at [239, 429] on div "timer close [PERSON_NAME] [DATE] 01:57:PM Hi [PERSON_NAME], Thank you for choos…" at bounding box center [568, 270] width 671 height 396
type textarea "Our multi day repair queue is about 2-3 weeks. If"
click at [872, 491] on span "Close" at bounding box center [871, 487] width 20 height 9
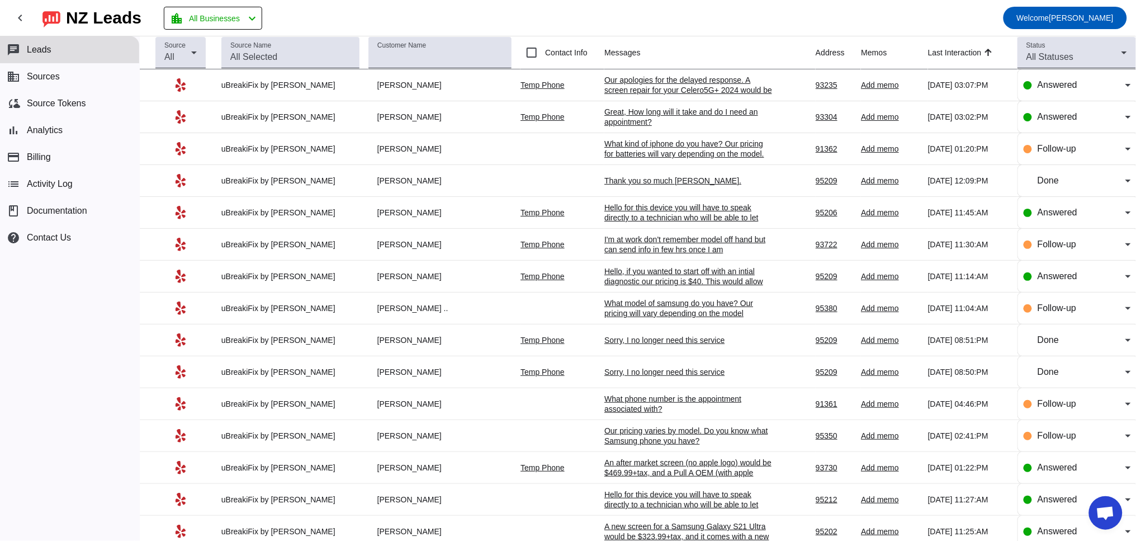
click at [564, 20] on mat-toolbar-row "chevron_left [GEOGRAPHIC_DATA] Leads location_city All Businesses chevron_left …" at bounding box center [568, 18] width 1136 height 36
click at [637, 108] on div "Great, How long will it take and do I need an appointment?" at bounding box center [688, 117] width 168 height 20
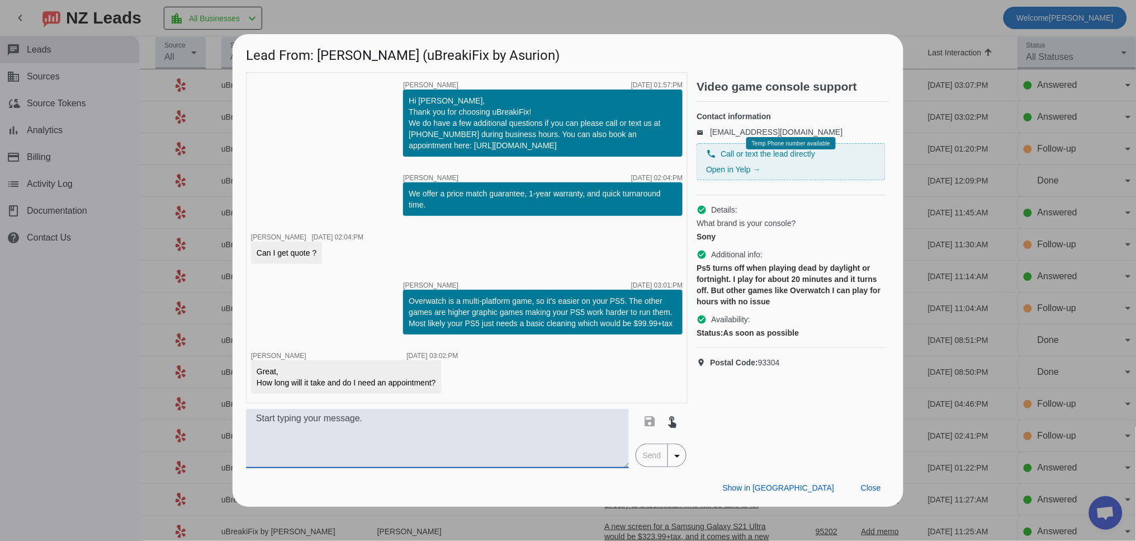
click at [247, 445] on textarea at bounding box center [437, 438] width 383 height 59
paste textarea "Our multi day repair queue is about 2-3 weeks our for repairs. We offer a membe…"
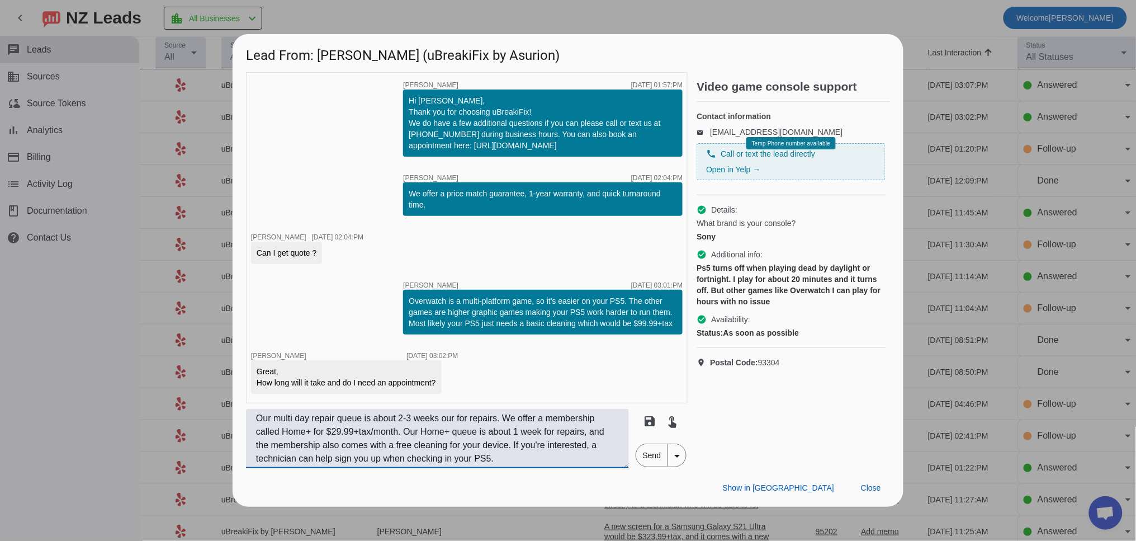
click at [256, 424] on textarea "Our multi day repair queue is about 2-3 weeks our for repairs. We offer a membe…" at bounding box center [437, 438] width 383 height 59
click at [602, 422] on textarea "You don't need an appointment. Our multi day repair queue is about 2-3 weeks ou…" at bounding box center [437, 438] width 383 height 59
click at [533, 436] on textarea "You don't need an appointment. Our multi day repair queue is about 2-3 weeks ou…" at bounding box center [437, 438] width 383 height 59
click at [309, 436] on textarea "You don't need an appointment. Our multi day repair queue is about 2-3 weeks ou…" at bounding box center [437, 438] width 383 height 59
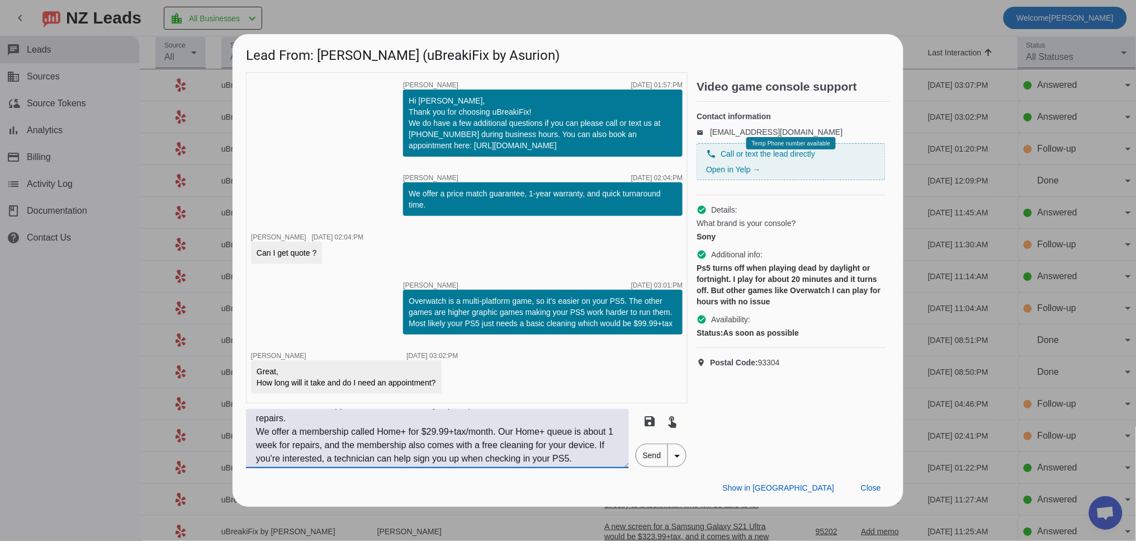
drag, startPoint x: 297, startPoint y: 461, endPoint x: 255, endPoint y: 427, distance: 54.8
click at [255, 427] on textarea "You don't need an appointment. Our multi day repair queue is about 2-3 weeks ou…" at bounding box center [437, 438] width 383 height 59
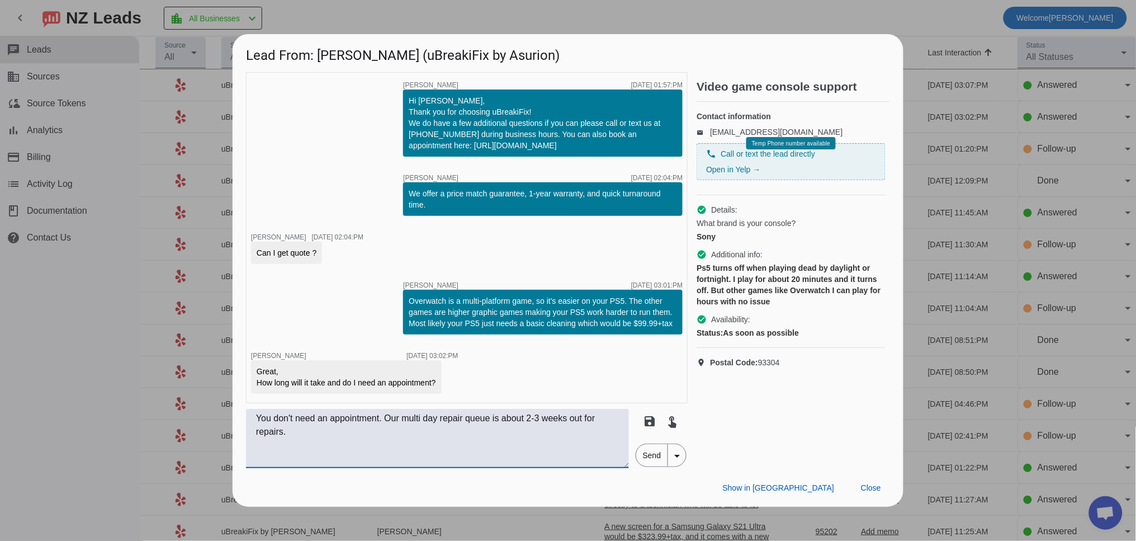
scroll to position [0, 0]
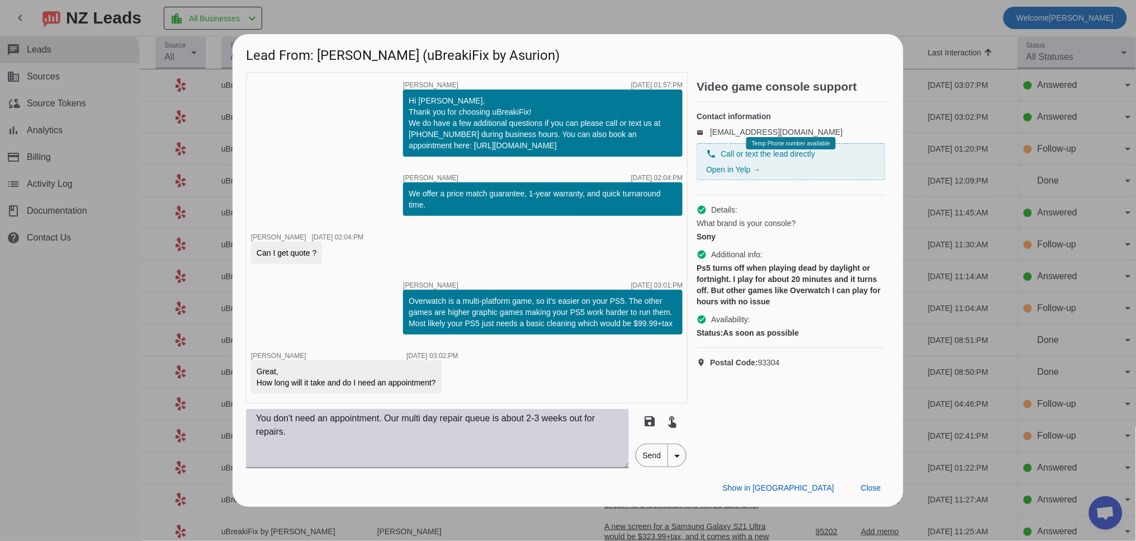
drag, startPoint x: 645, startPoint y: 461, endPoint x: 329, endPoint y: 418, distance: 318.7
click at [319, 424] on div "You don't need an appointment. Our multi day repair queue is about 2-3 weeks ou…" at bounding box center [467, 438] width 442 height 59
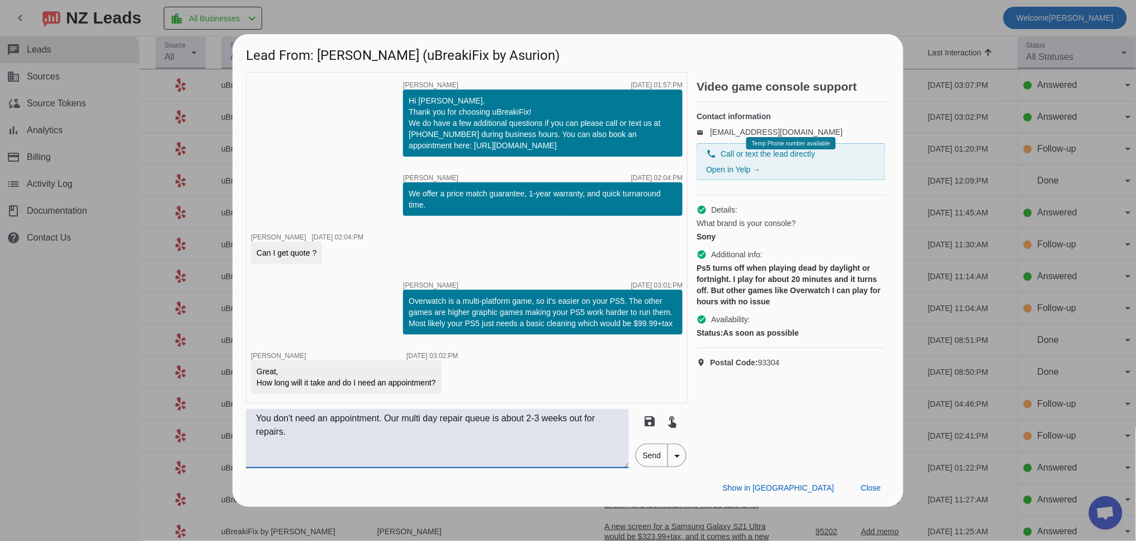
click at [391, 424] on textarea "You don't need an appointment. Our multi day repair queue is about 2-3 weeks ou…" at bounding box center [437, 438] width 383 height 59
type textarea "You don't need an appointment! Our multi day repair queue is about 2-3 weeks ou…"
click at [652, 453] on span "Send" at bounding box center [652, 455] width 32 height 22
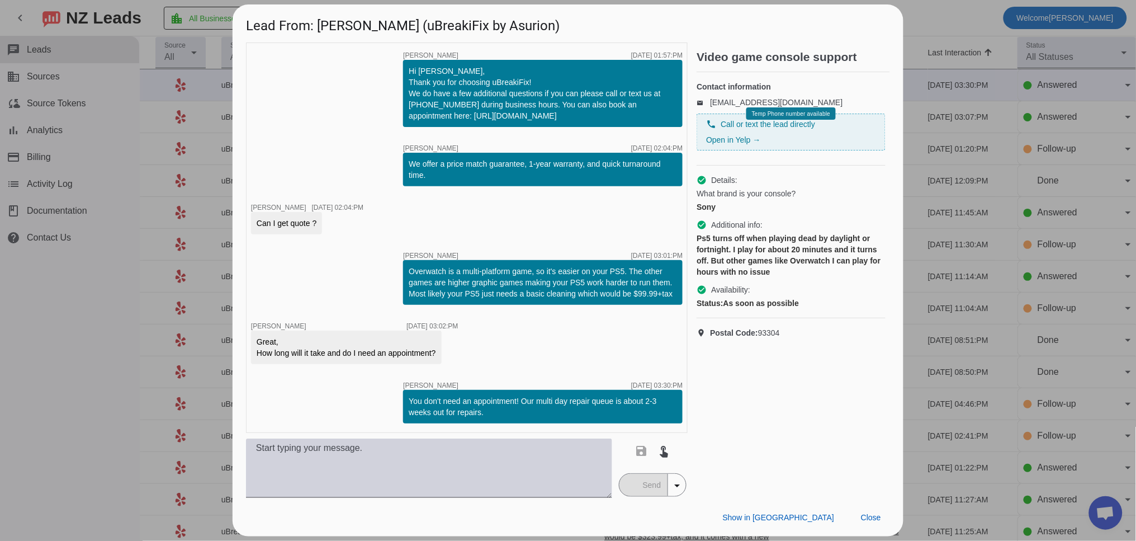
scroll to position [2, 0]
click at [381, 461] on textarea at bounding box center [429, 467] width 366 height 59
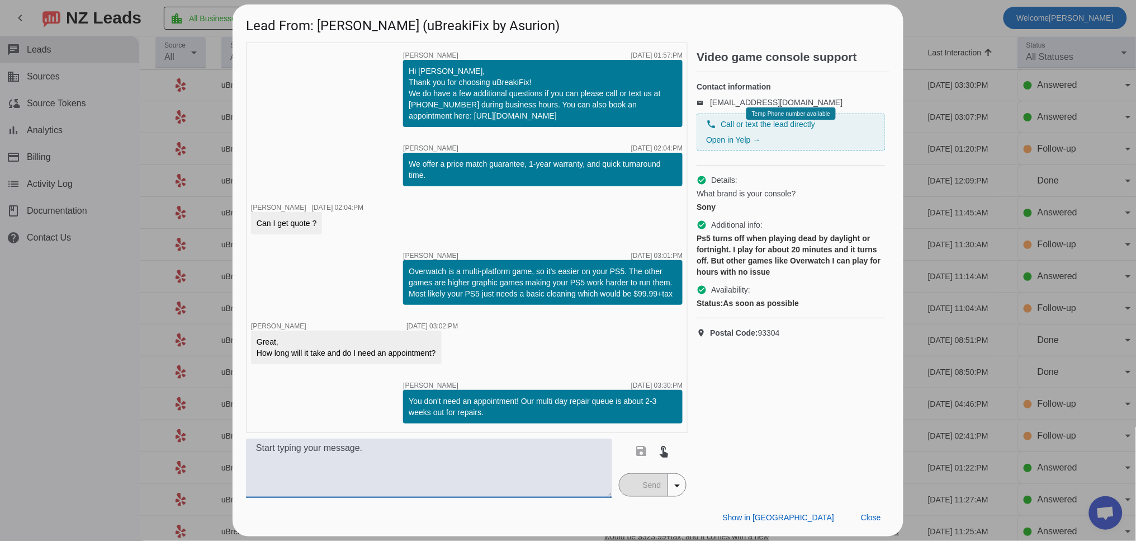
paste textarea "We offer a membership called Home+ for $29.99+tax/month. Our Home+ queue is abo…"
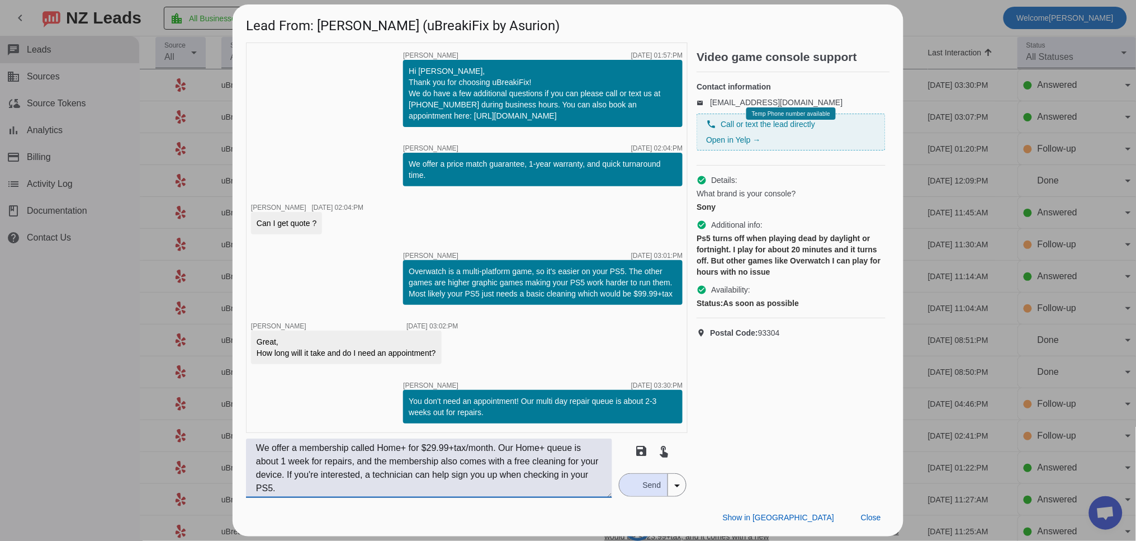
type textarea "We offer a membership called Home+ for $29.99+tax/month. Our Home+ queue is abo…"
click at [652, 490] on span "Send" at bounding box center [652, 485] width 32 height 22
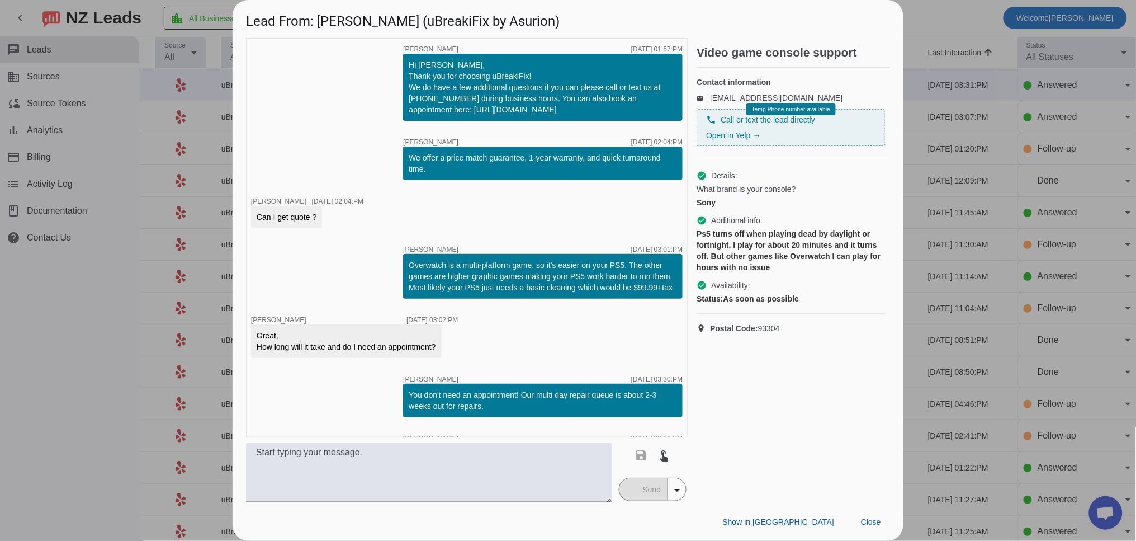
scroll to position [83, 0]
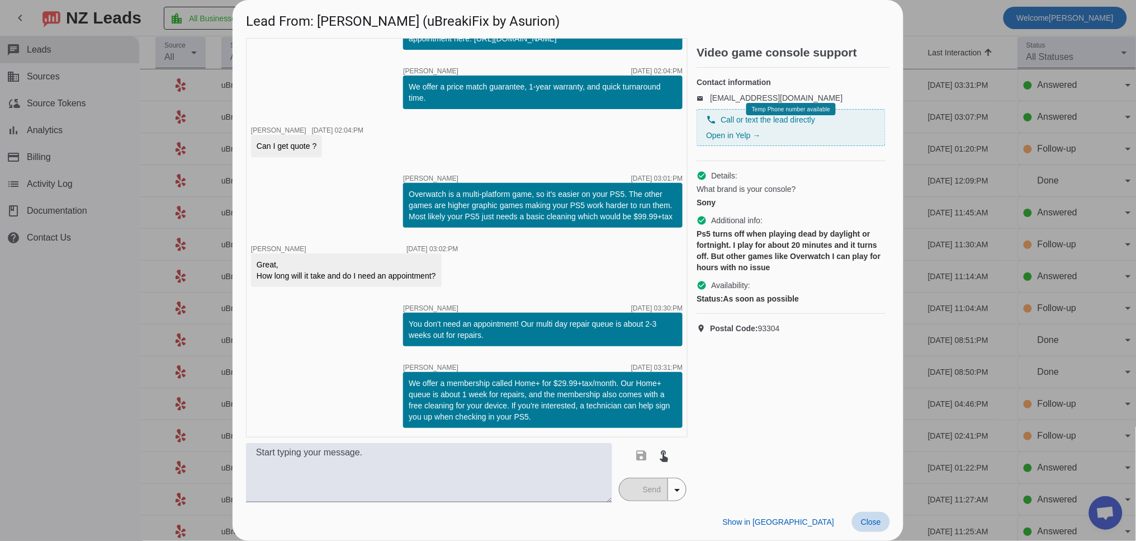
click at [861, 518] on span "Close" at bounding box center [871, 521] width 20 height 9
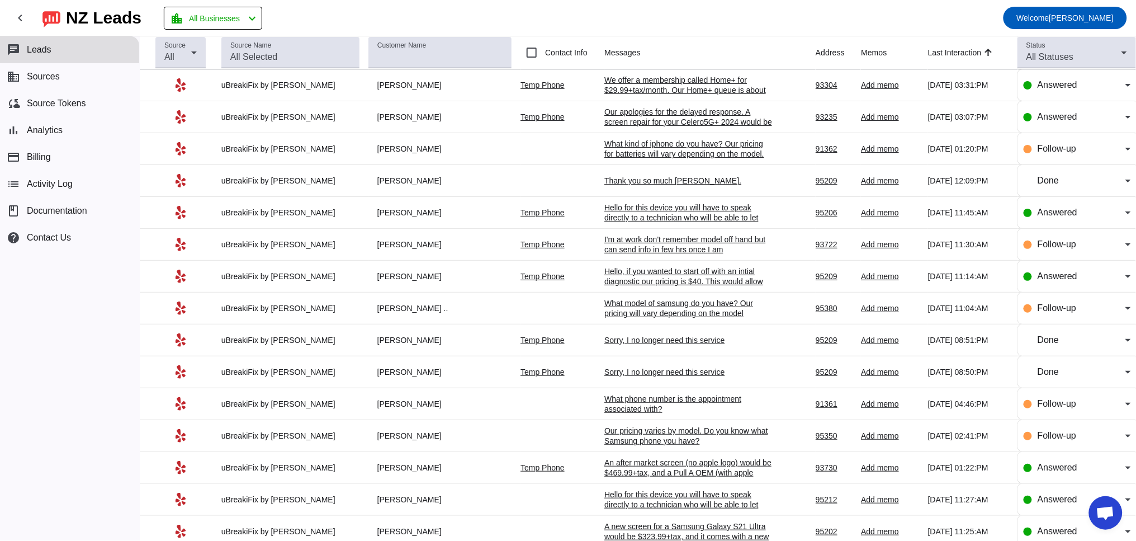
click at [657, 183] on div "Thank you so much [PERSON_NAME]." at bounding box center [688, 181] width 168 height 10
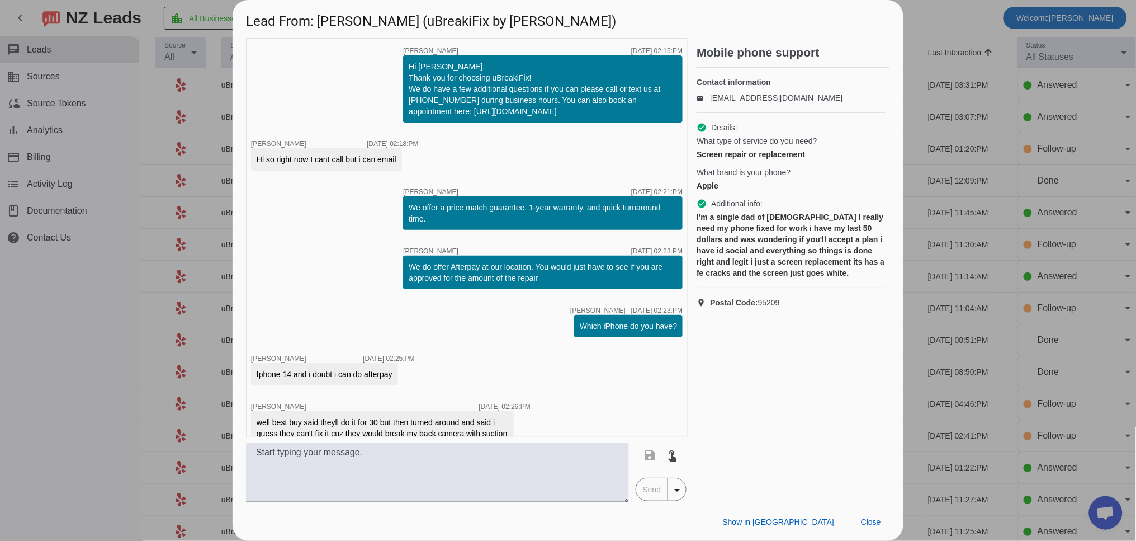
scroll to position [764, 0]
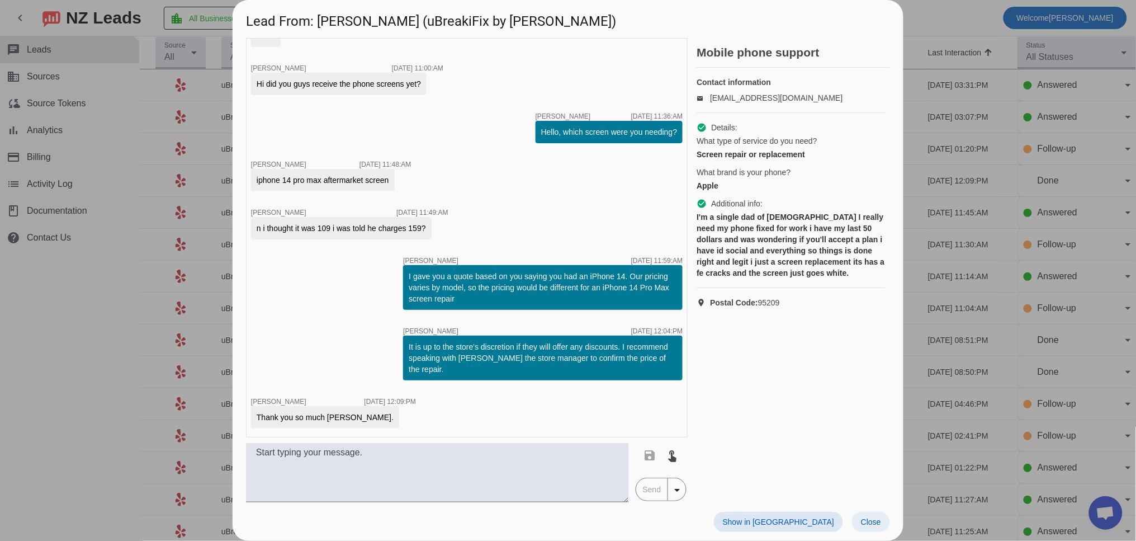
click at [873, 524] on span "Close" at bounding box center [871, 521] width 20 height 9
